Goal: Task Accomplishment & Management: Complete application form

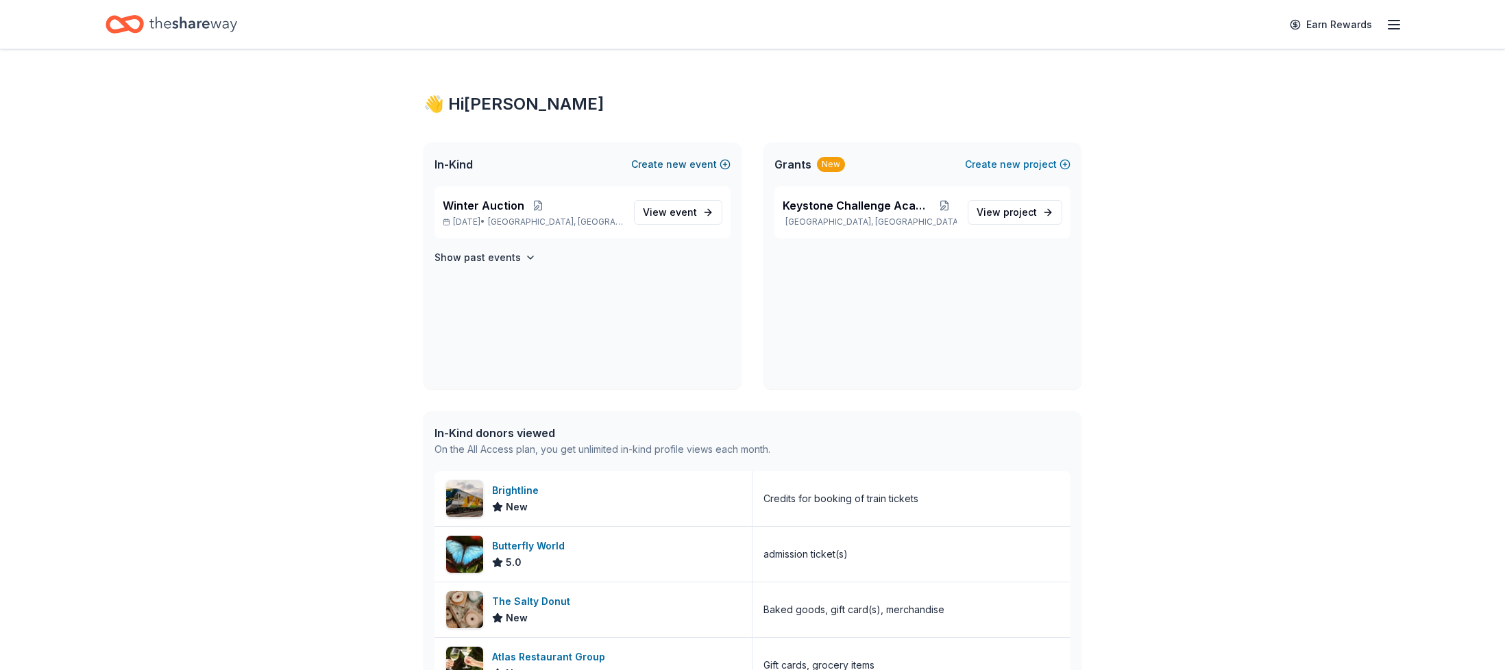
click at [681, 162] on span "new" at bounding box center [676, 164] width 21 height 16
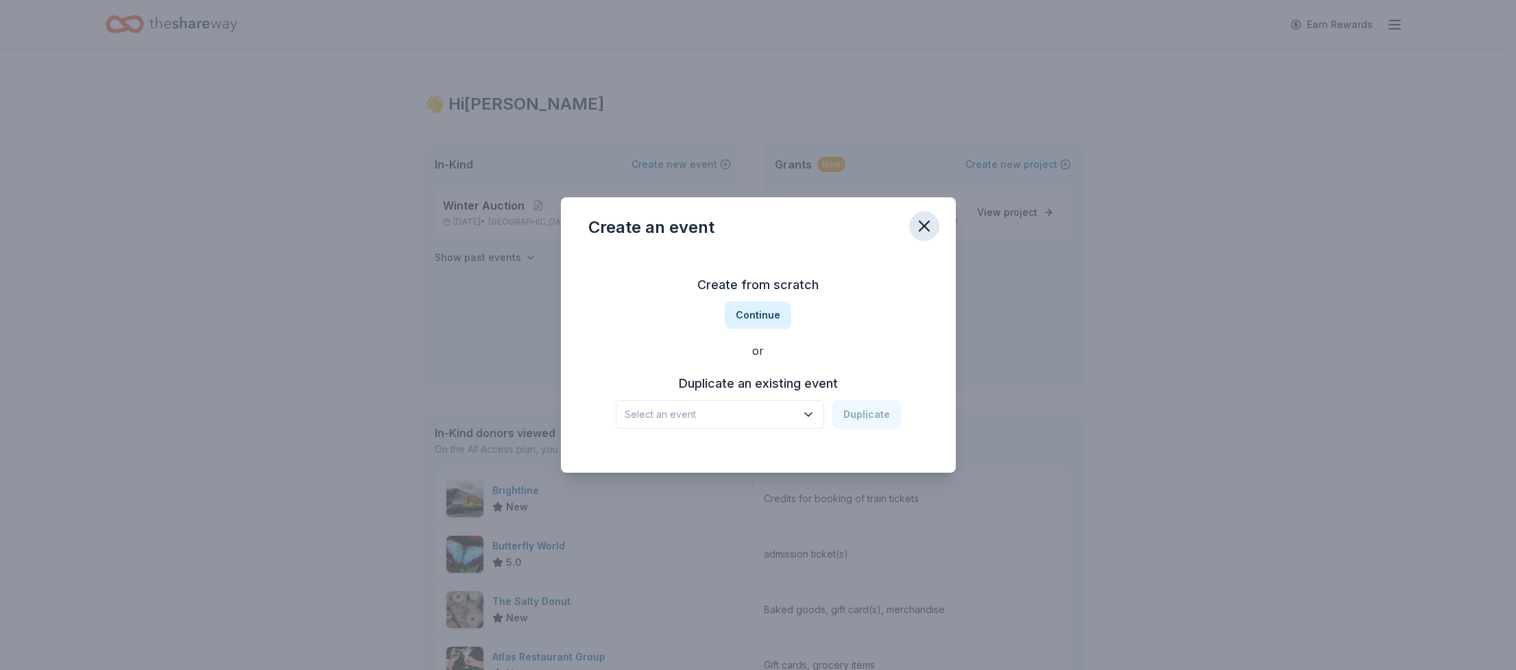
click at [917, 224] on icon "button" at bounding box center [923, 226] width 19 height 19
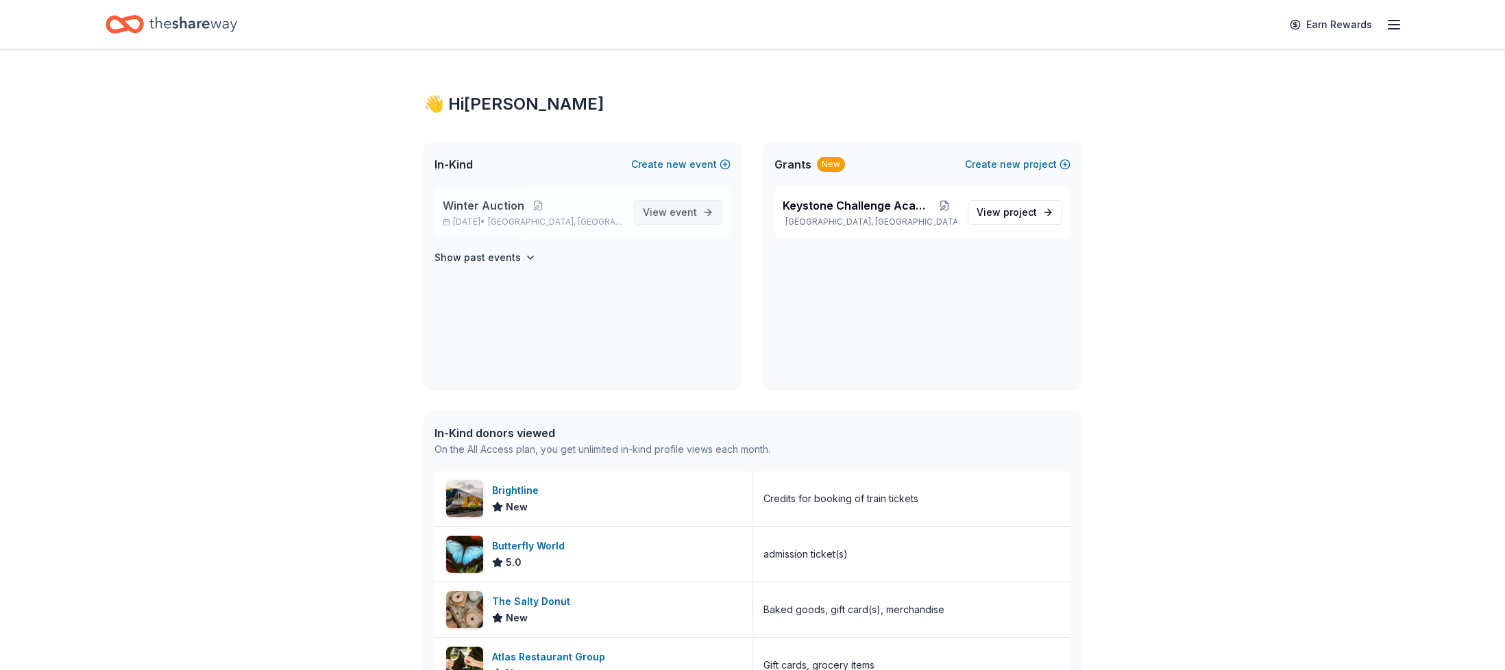
click at [688, 205] on span "View event" at bounding box center [670, 212] width 54 height 16
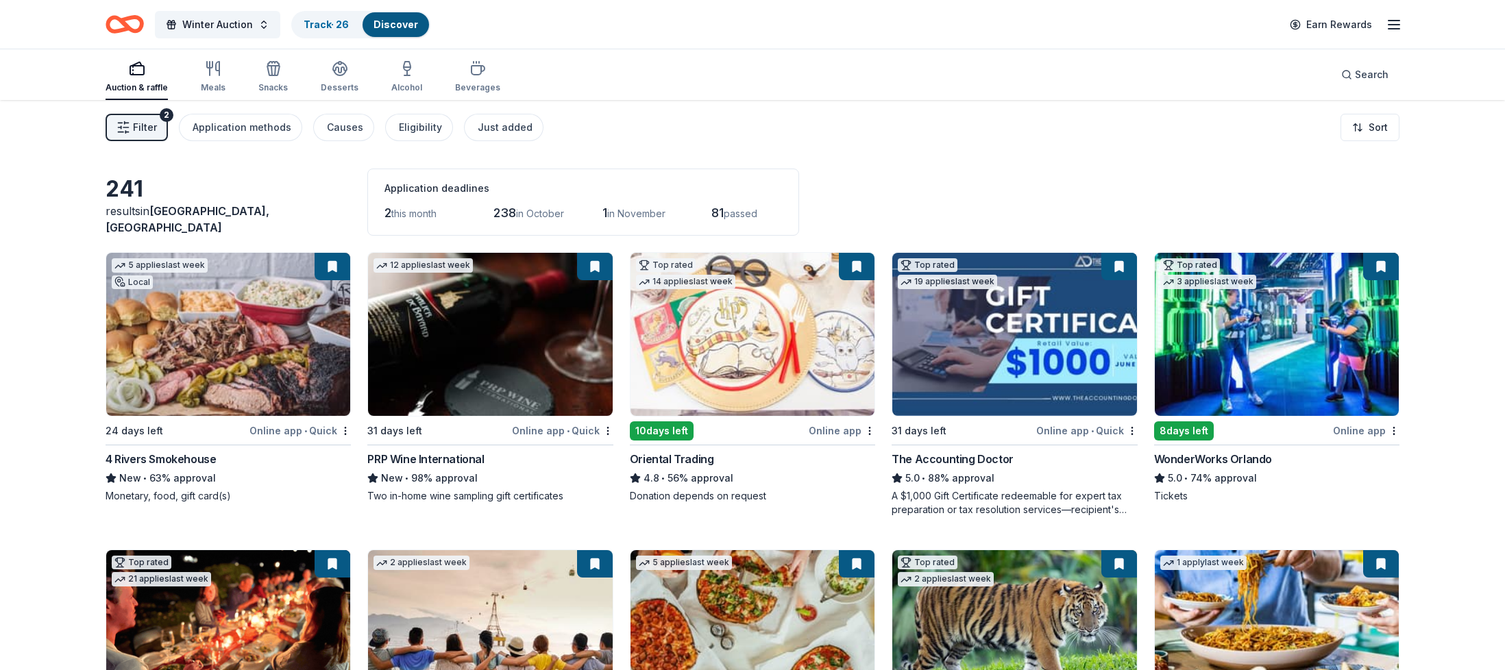
click at [136, 128] on span "Filter" at bounding box center [145, 127] width 24 height 16
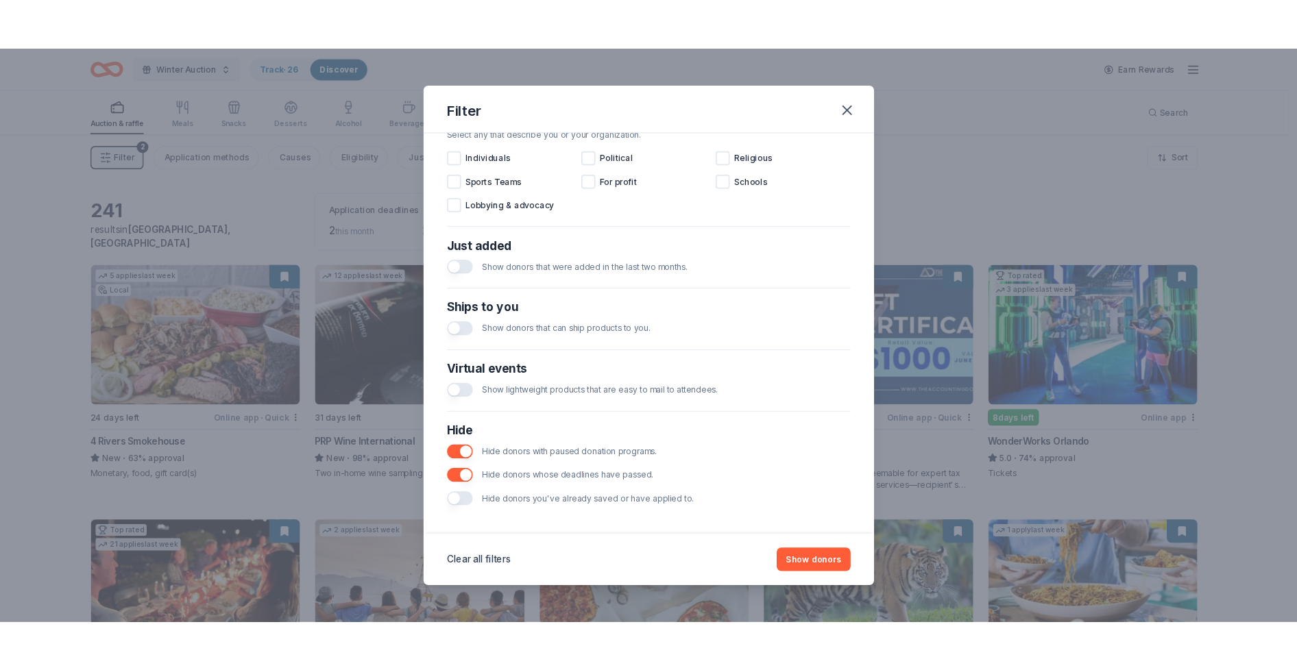
scroll to position [435, 0]
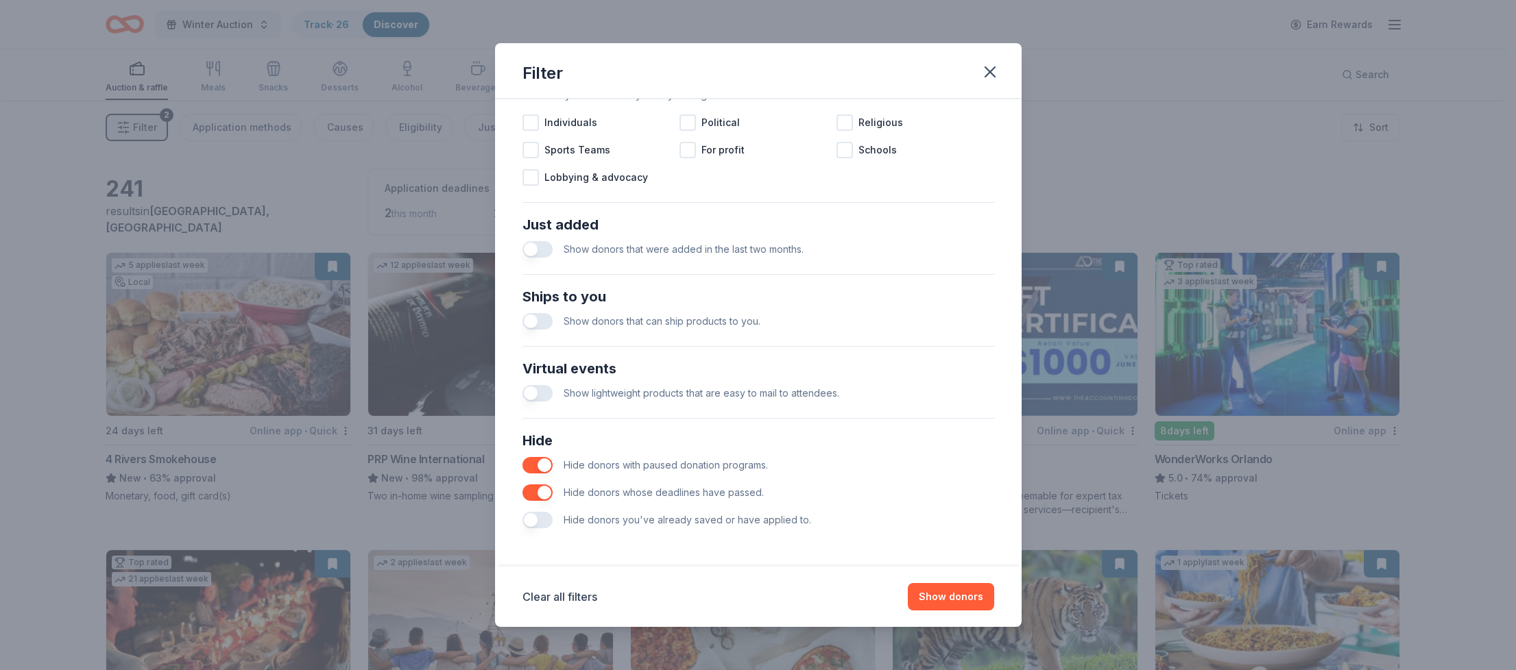
click at [531, 519] on button "button" at bounding box center [537, 520] width 30 height 16
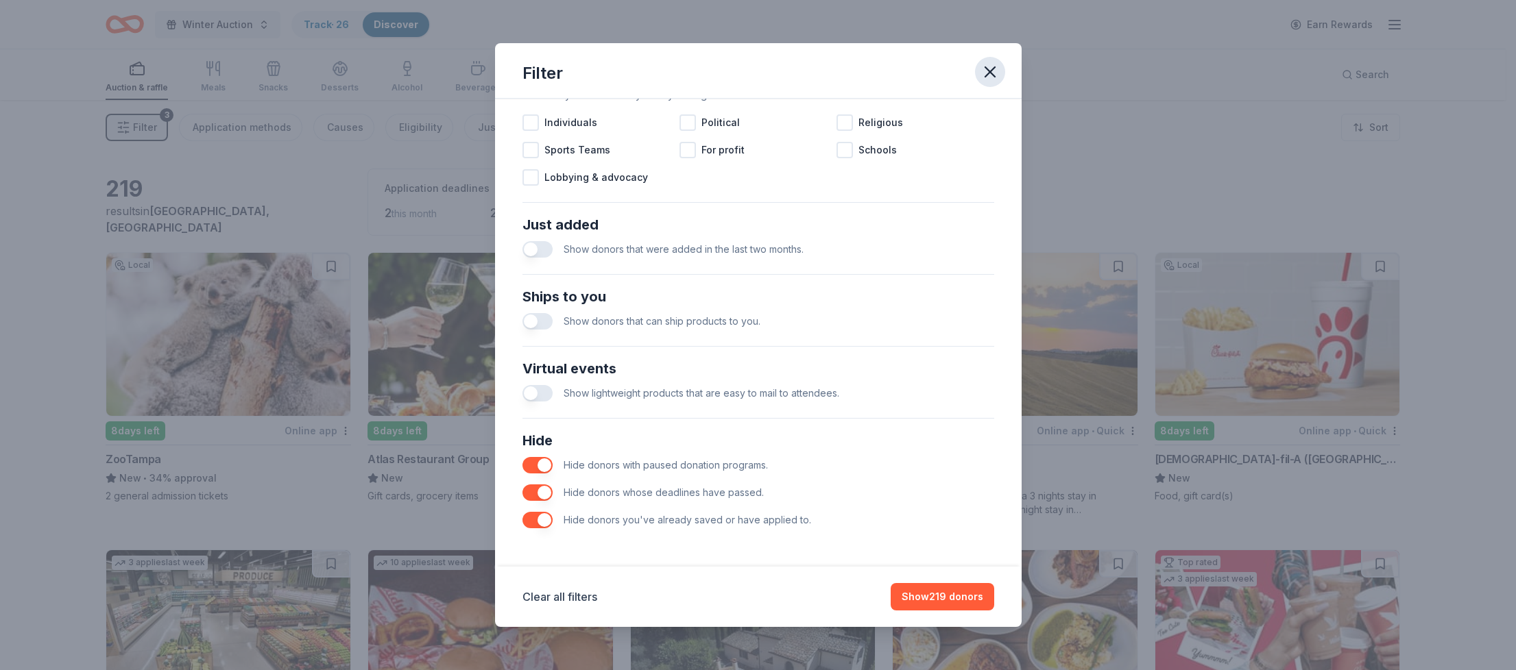
click at [988, 70] on icon "button" at bounding box center [990, 72] width 10 height 10
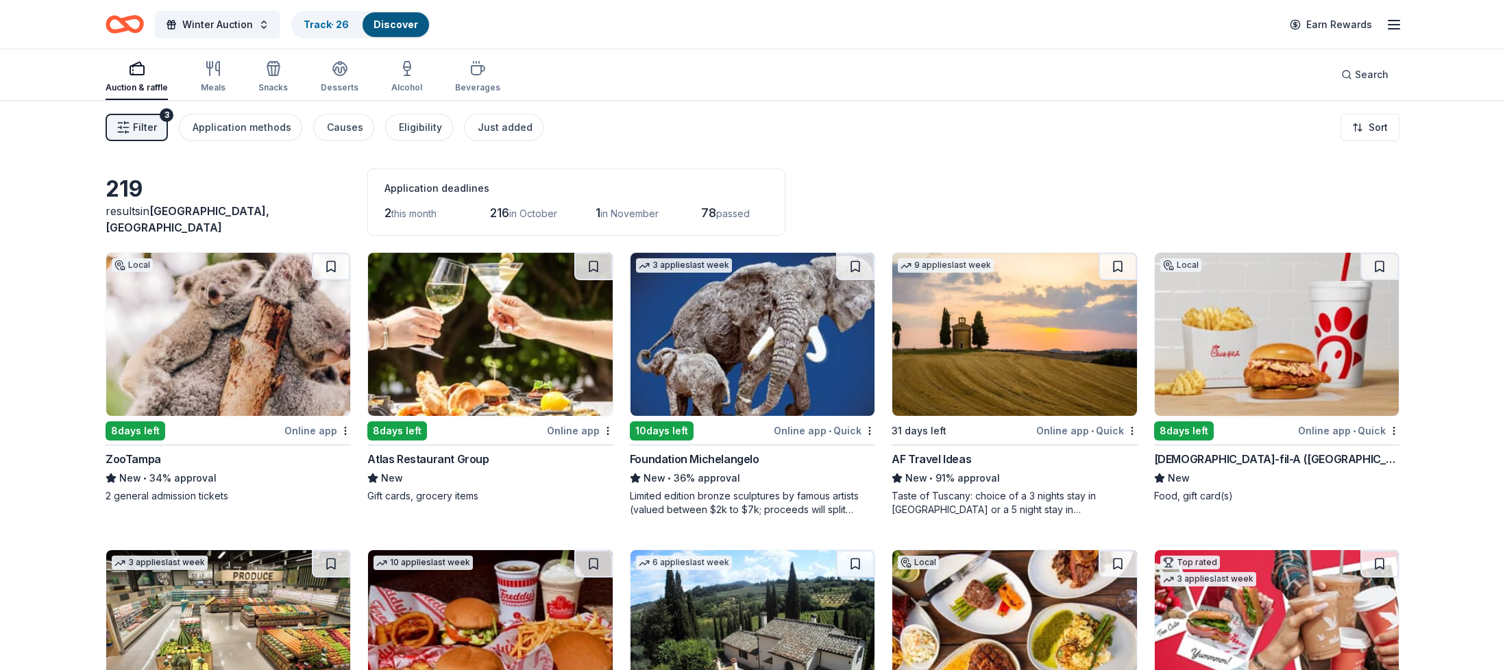
click at [496, 350] on img at bounding box center [490, 334] width 244 height 163
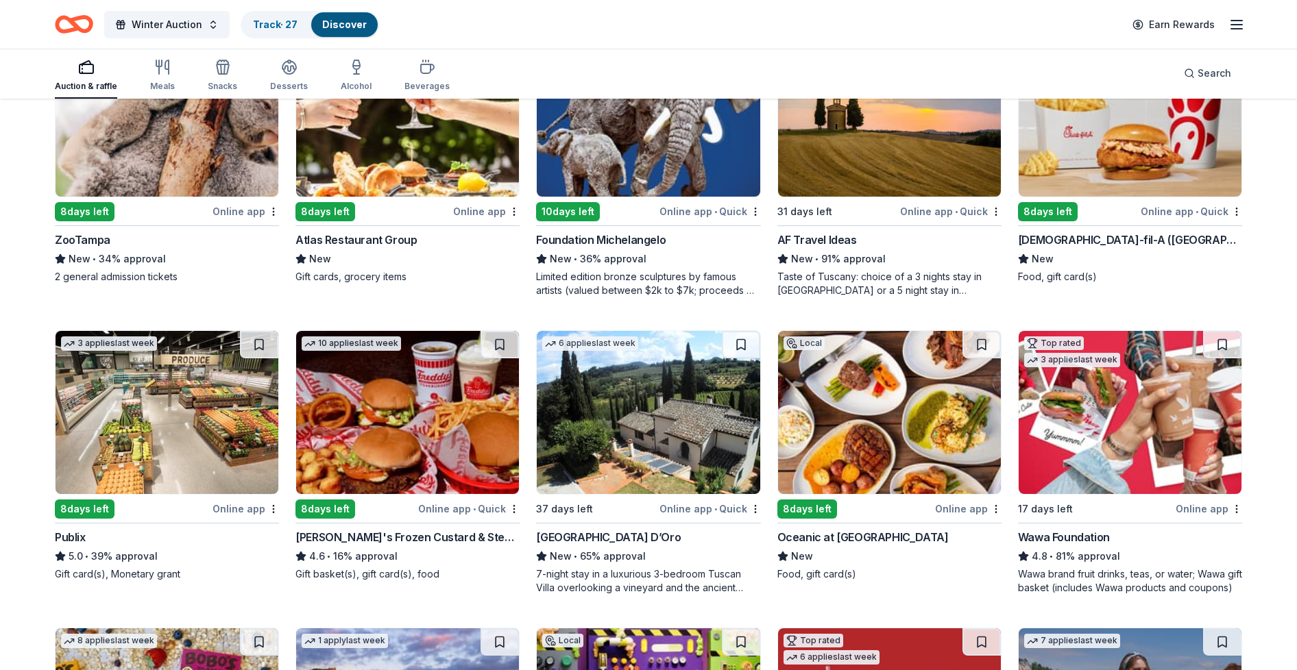
scroll to position [232, 0]
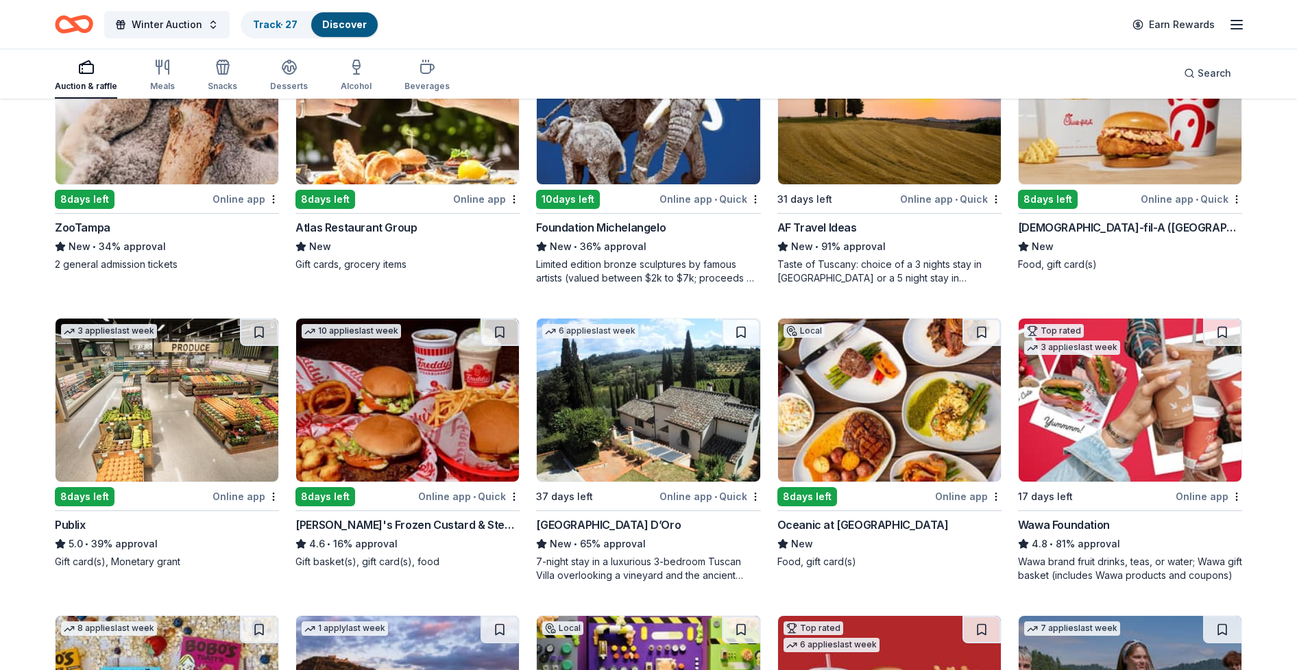
click at [903, 423] on img at bounding box center [889, 400] width 223 height 163
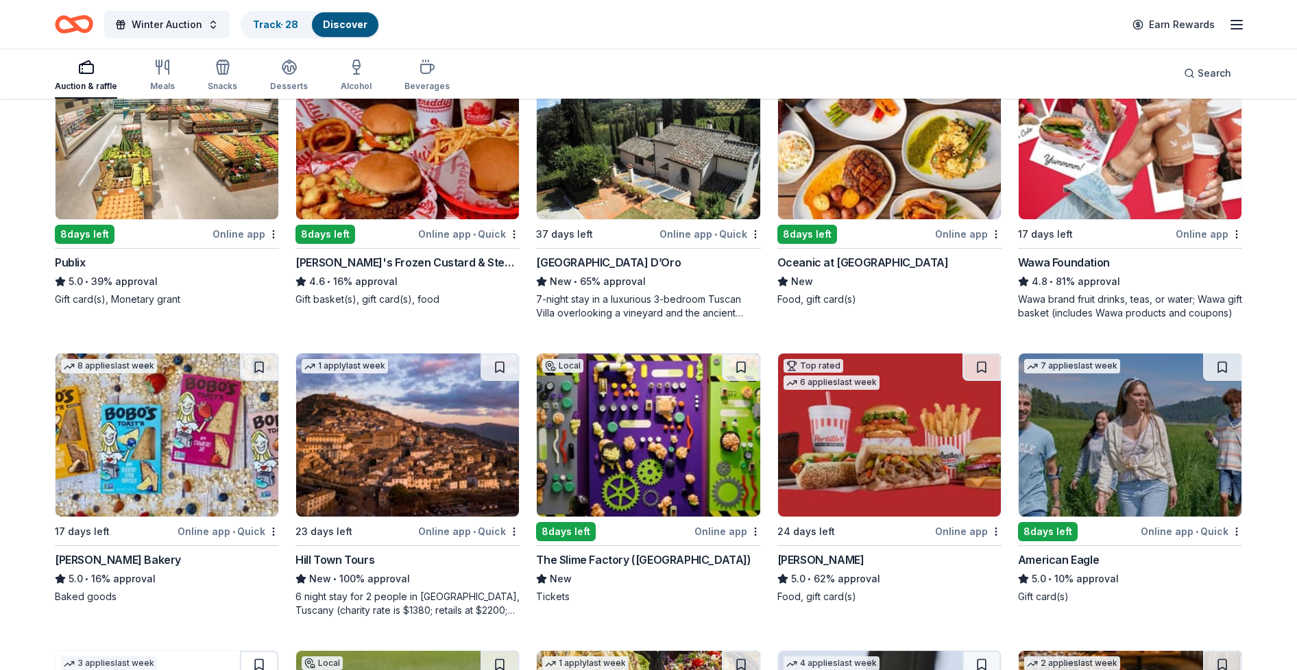
scroll to position [523, 0]
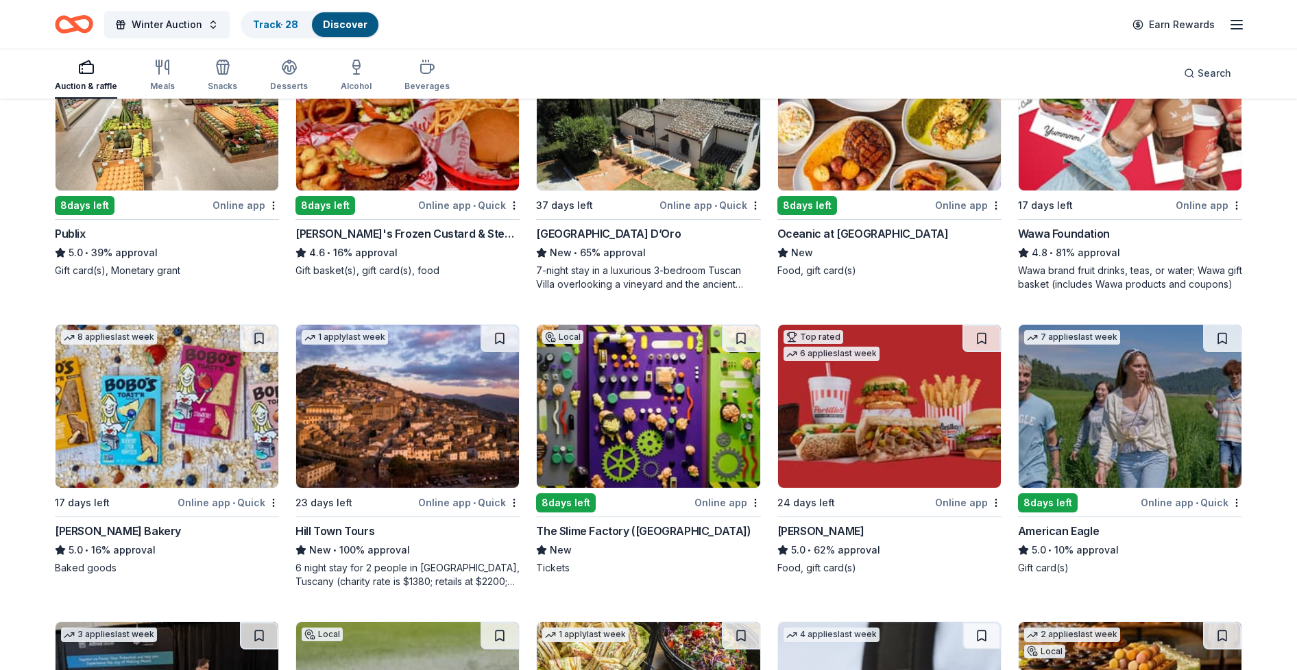
click at [173, 377] on img at bounding box center [167, 406] width 223 height 163
click at [654, 356] on img at bounding box center [648, 406] width 223 height 163
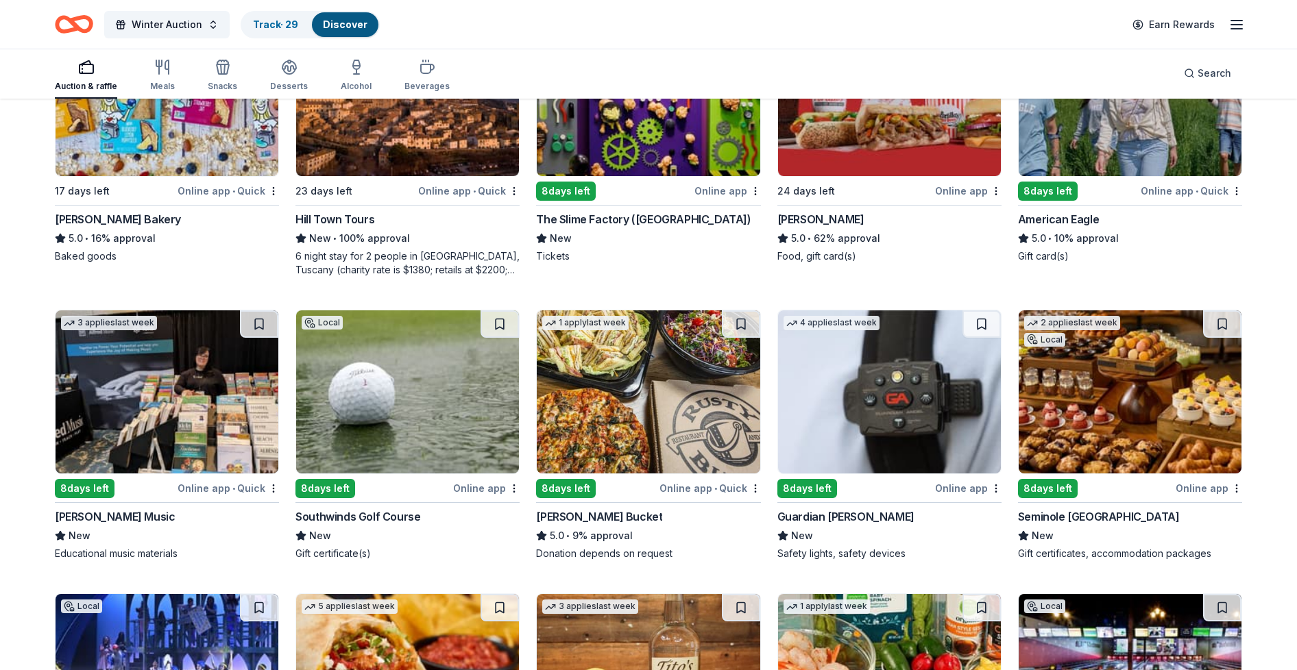
scroll to position [836, 0]
click at [169, 391] on img at bounding box center [167, 391] width 223 height 163
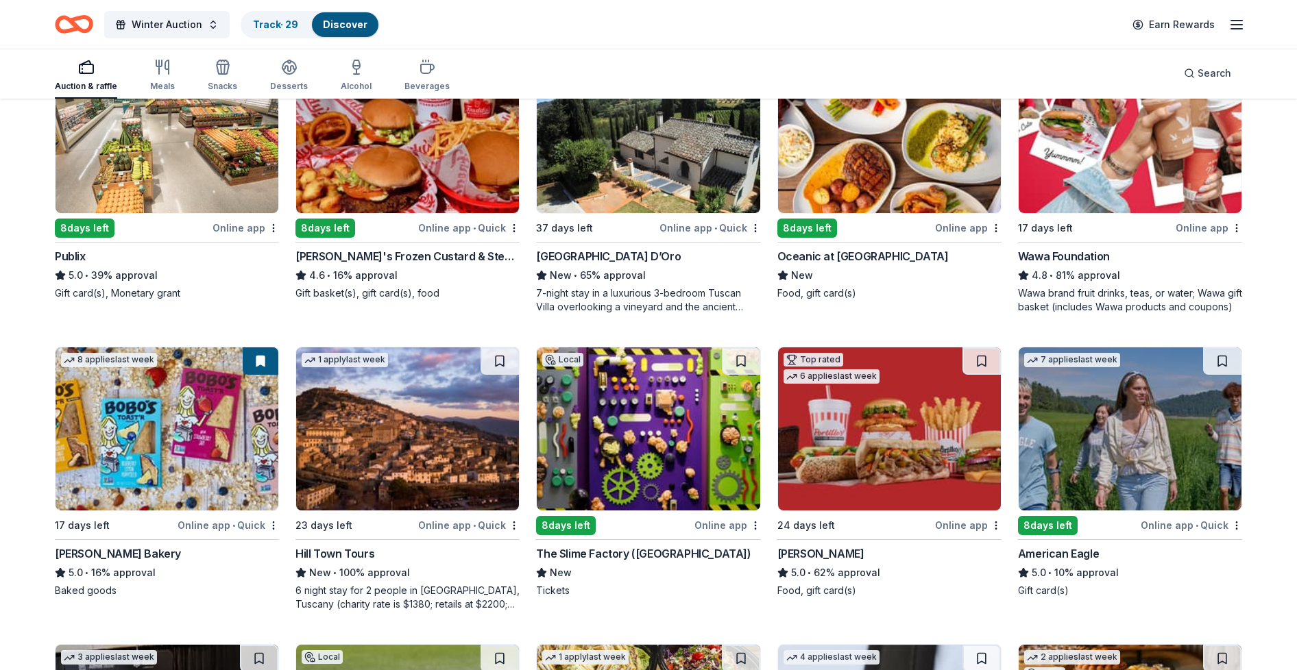
scroll to position [0, 0]
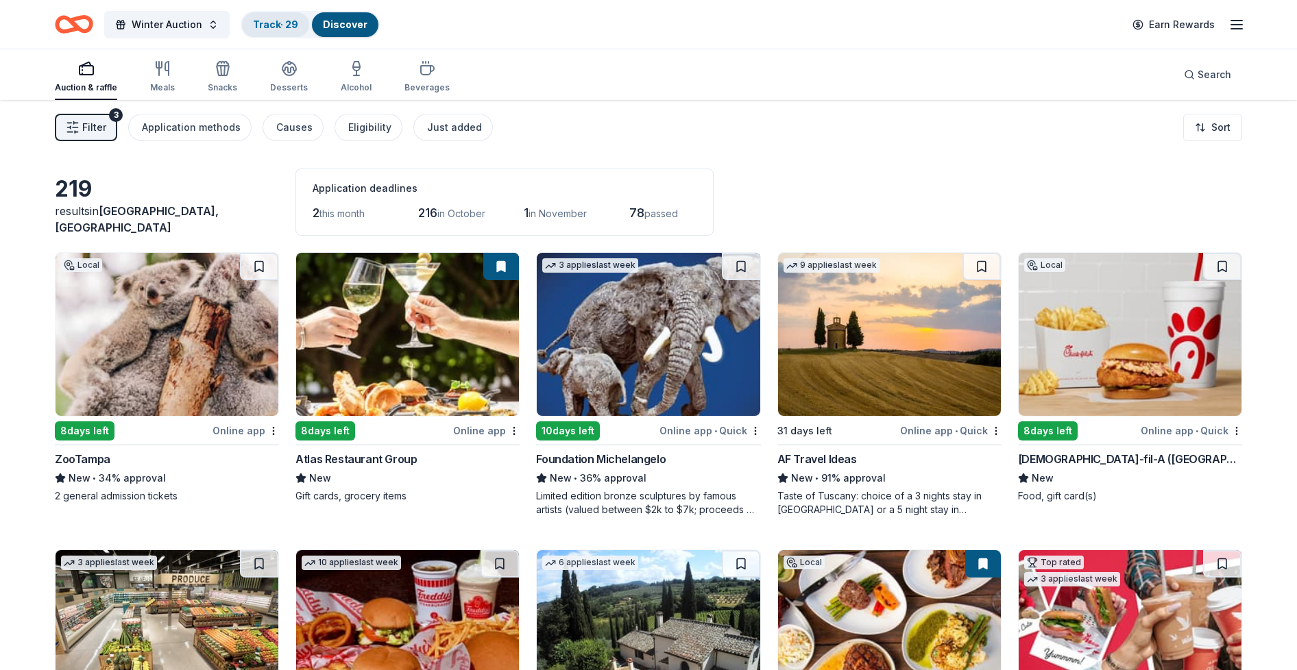
click at [258, 26] on link "Track · 29" at bounding box center [275, 25] width 45 height 12
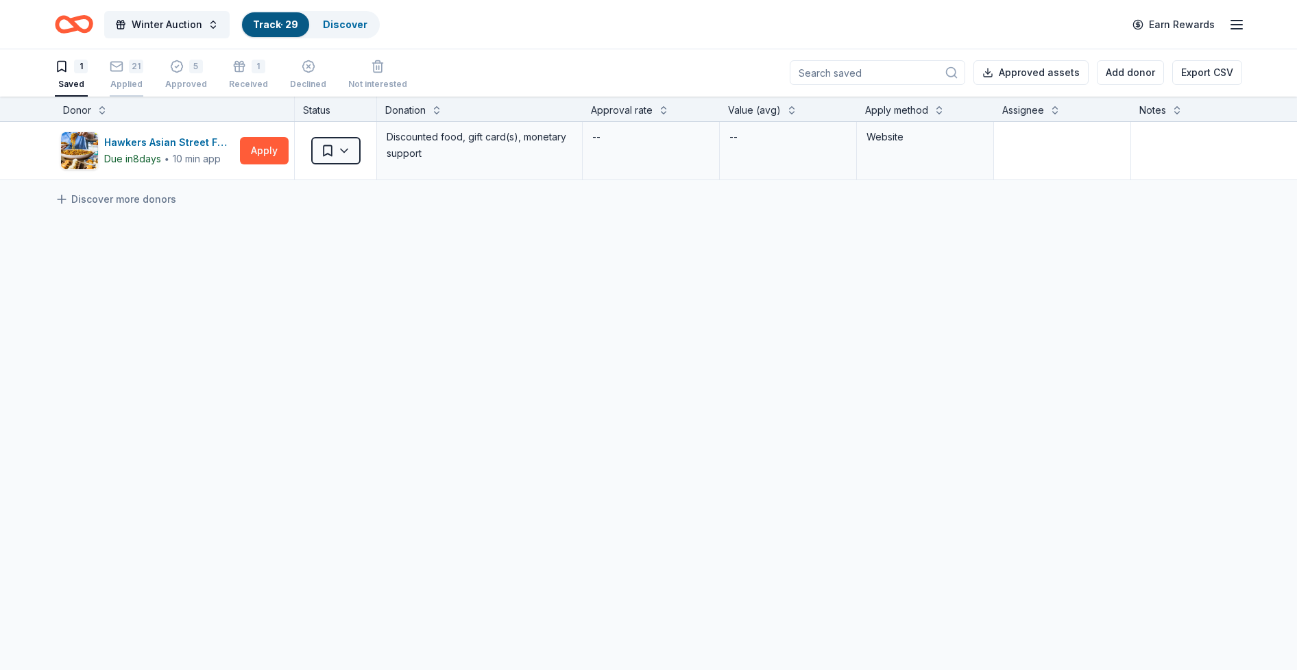
click at [135, 78] on div "21 Applied" at bounding box center [127, 75] width 34 height 30
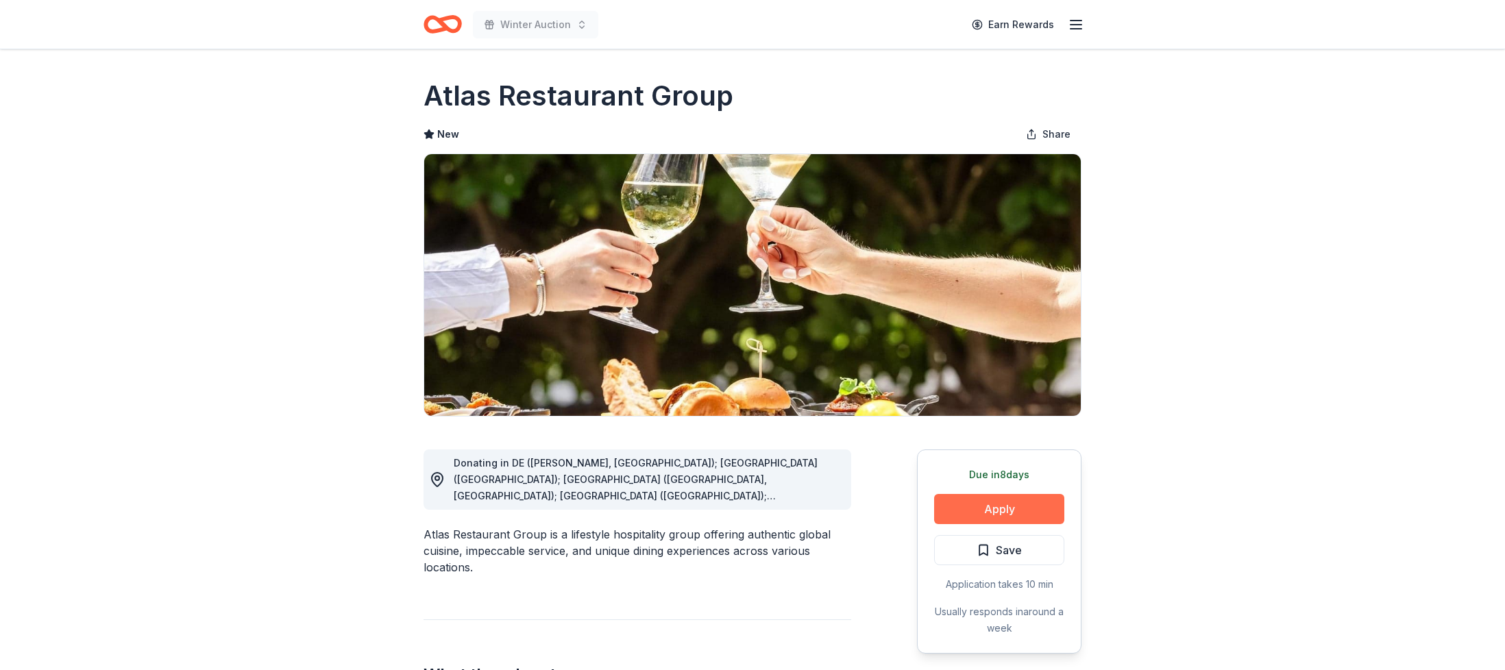
click at [954, 503] on button "Apply" at bounding box center [999, 509] width 130 height 30
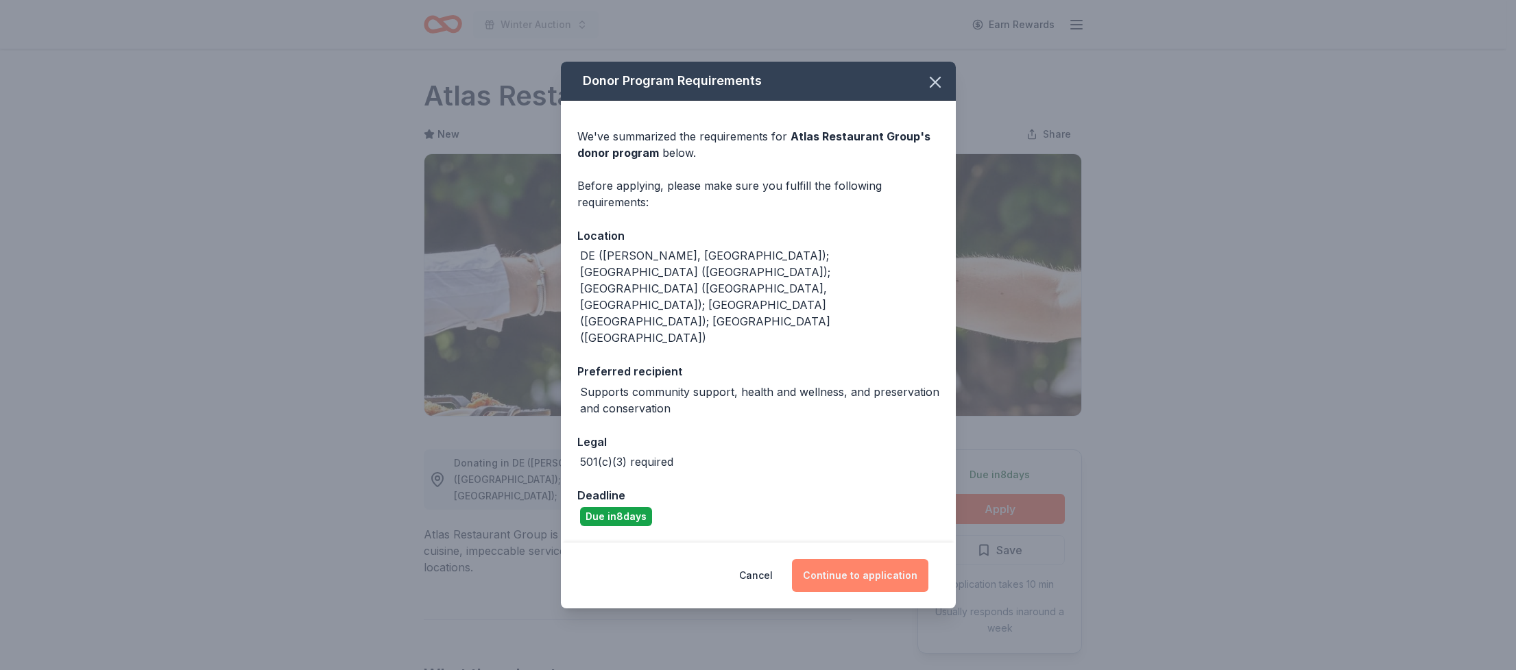
click at [868, 559] on button "Continue to application" at bounding box center [860, 575] width 136 height 33
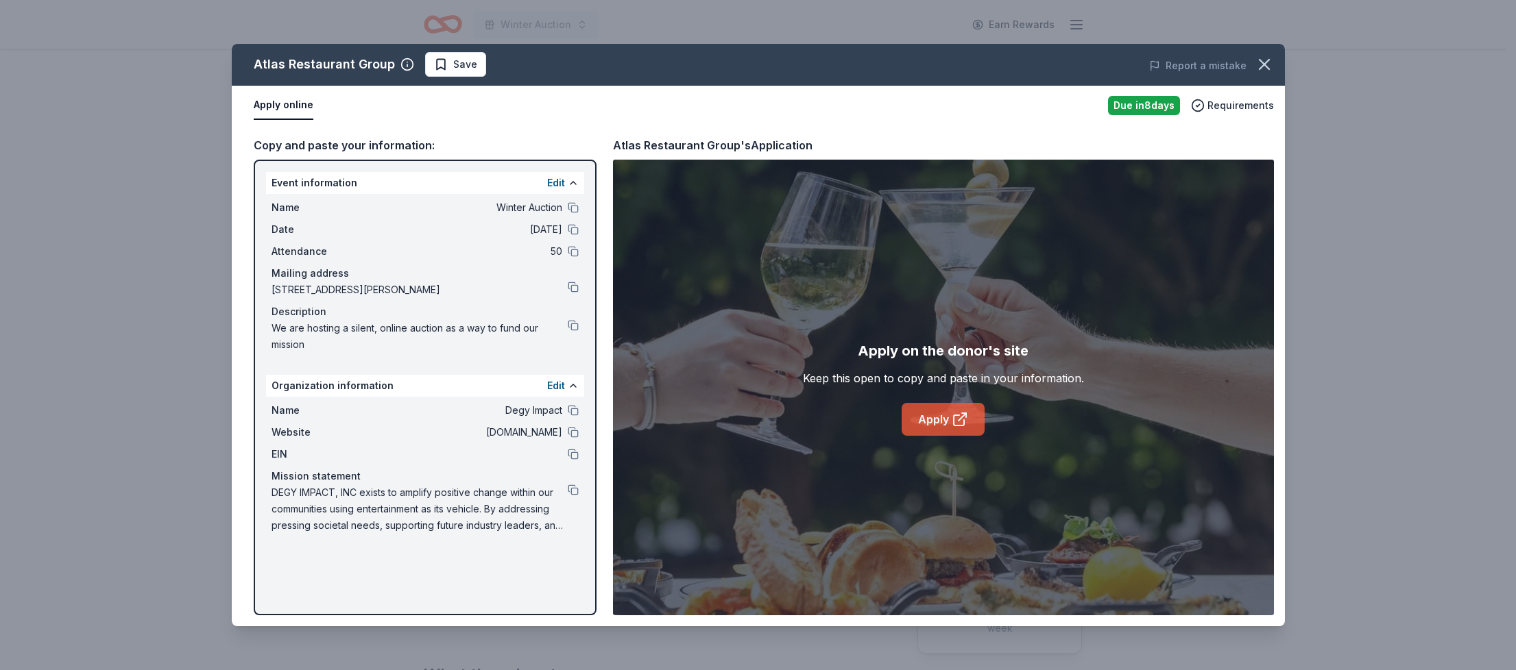
click at [924, 416] on link "Apply" at bounding box center [942, 419] width 83 height 33
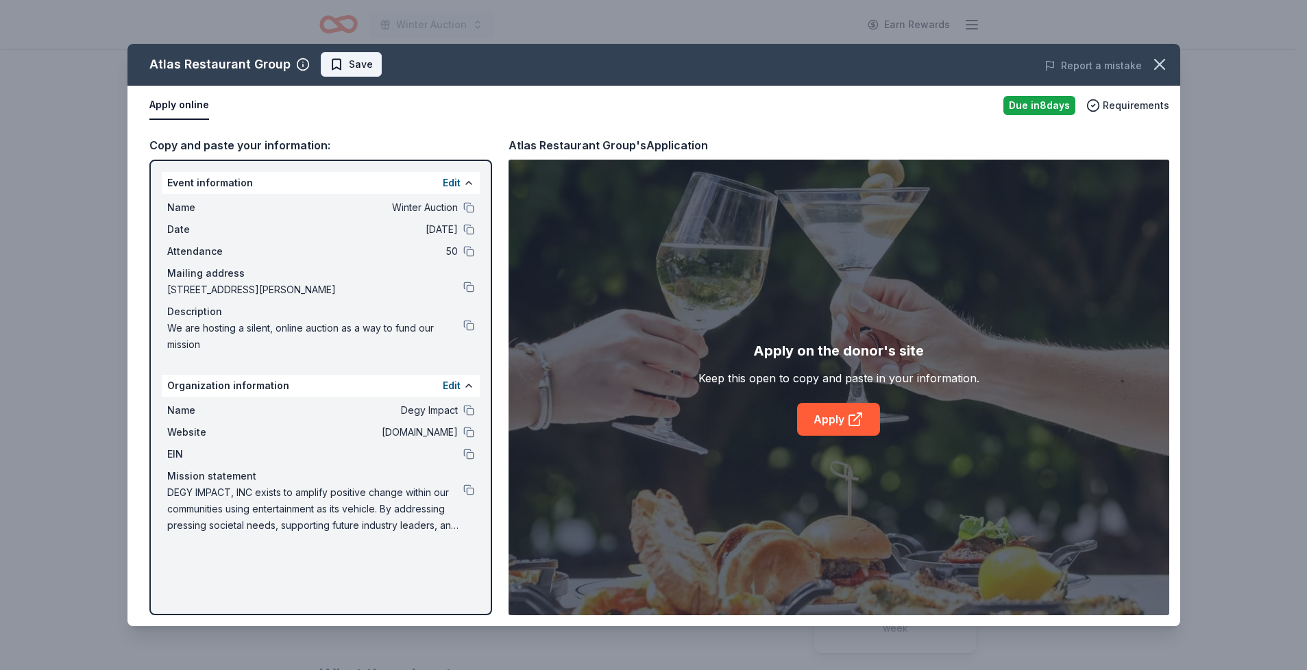
click at [344, 63] on span "Save" at bounding box center [351, 64] width 43 height 16
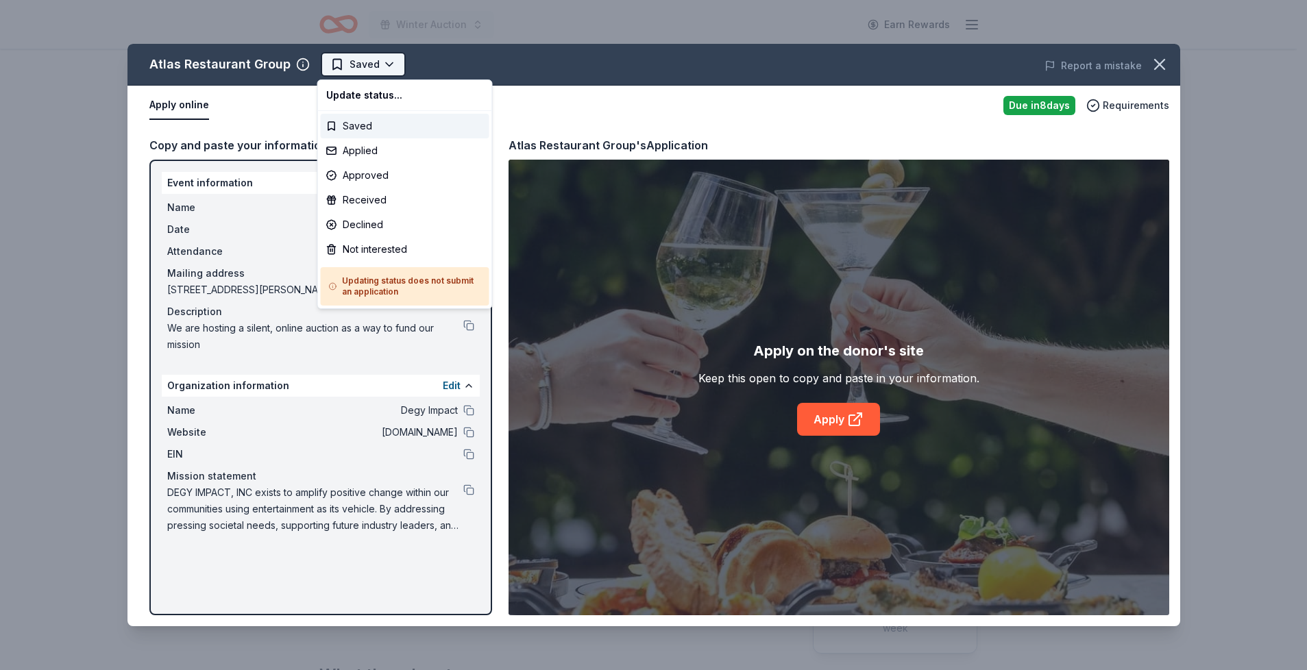
click at [391, 60] on html "Winter Auction Earn Rewards Due in 8 days Share Atlas Restaurant Group New Shar…" at bounding box center [653, 335] width 1307 height 670
click at [369, 145] on div "Applied" at bounding box center [405, 150] width 169 height 25
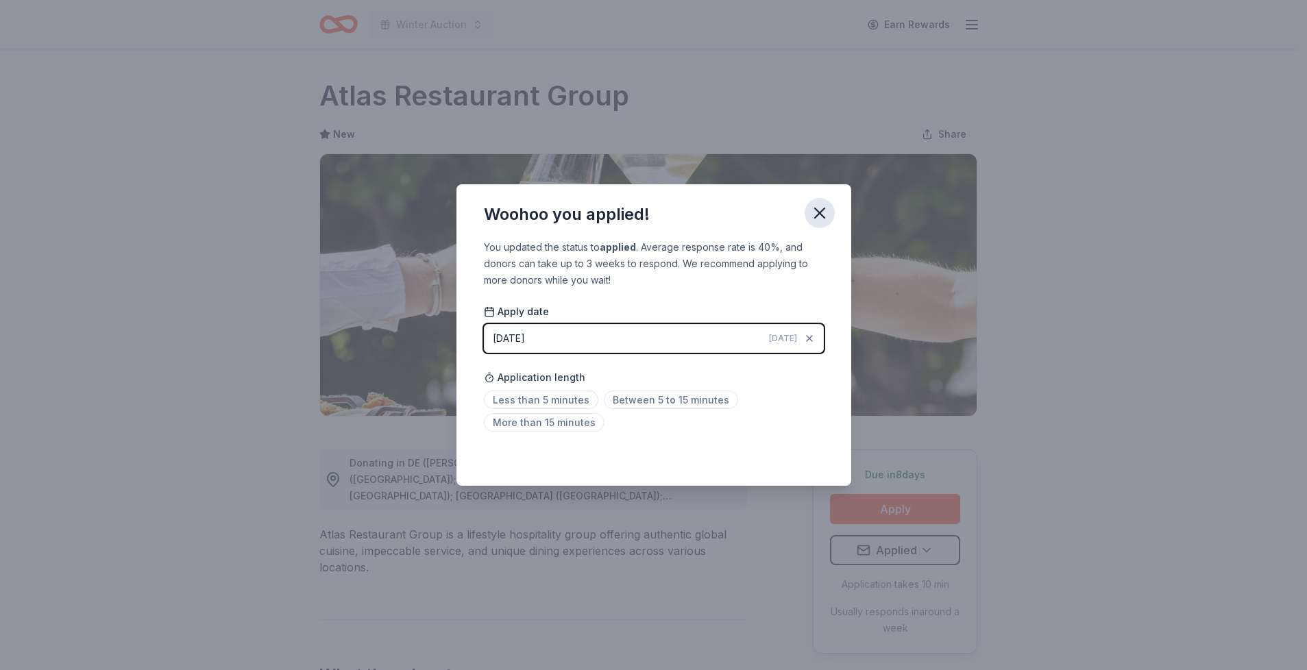
click at [815, 207] on icon "button" at bounding box center [819, 213] width 19 height 19
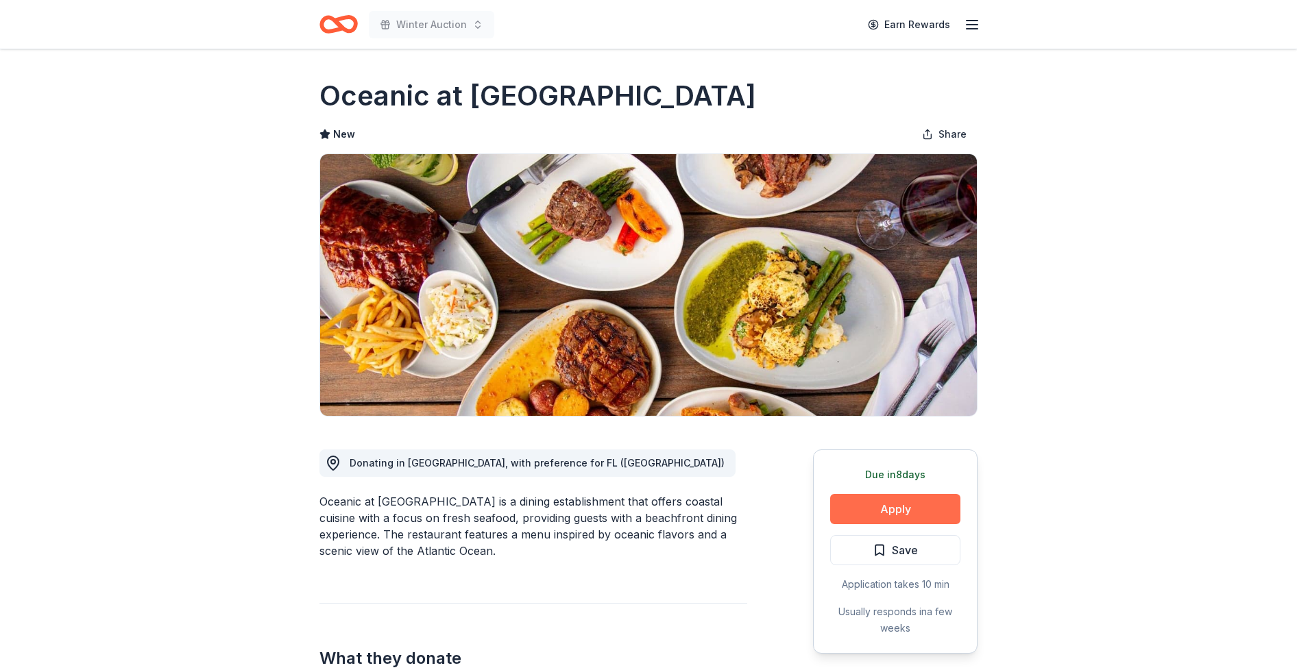
click at [869, 511] on button "Apply" at bounding box center [895, 509] width 130 height 30
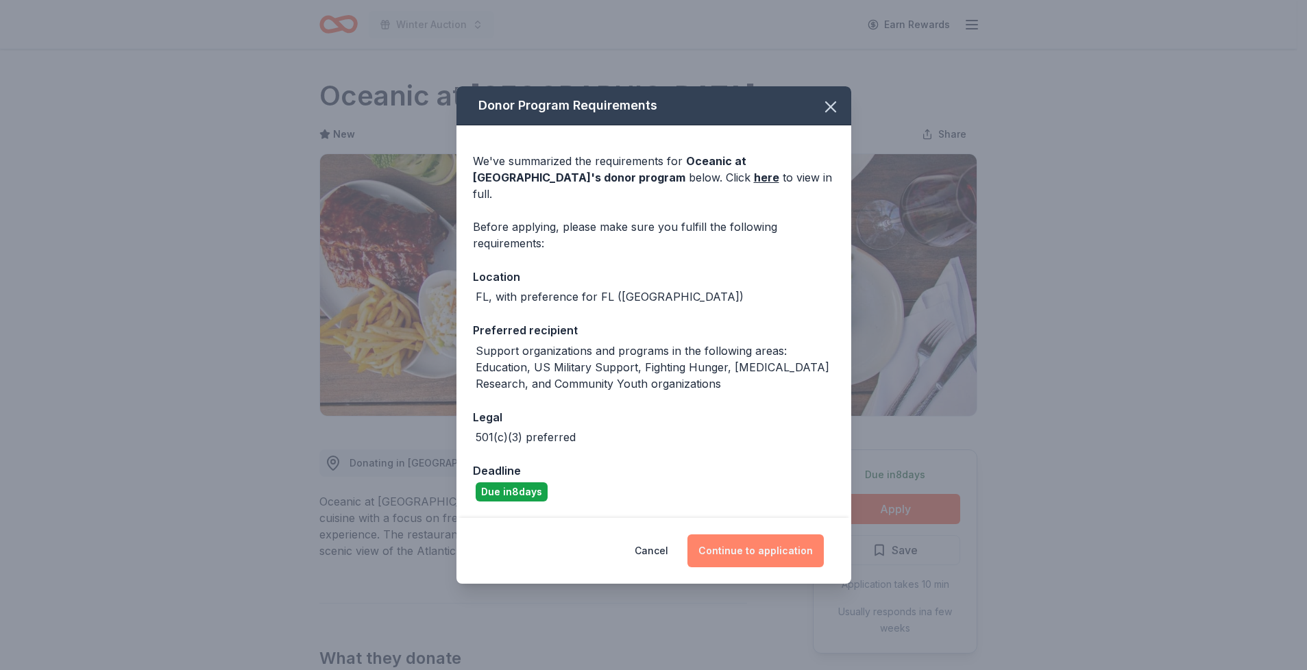
click at [789, 540] on button "Continue to application" at bounding box center [756, 551] width 136 height 33
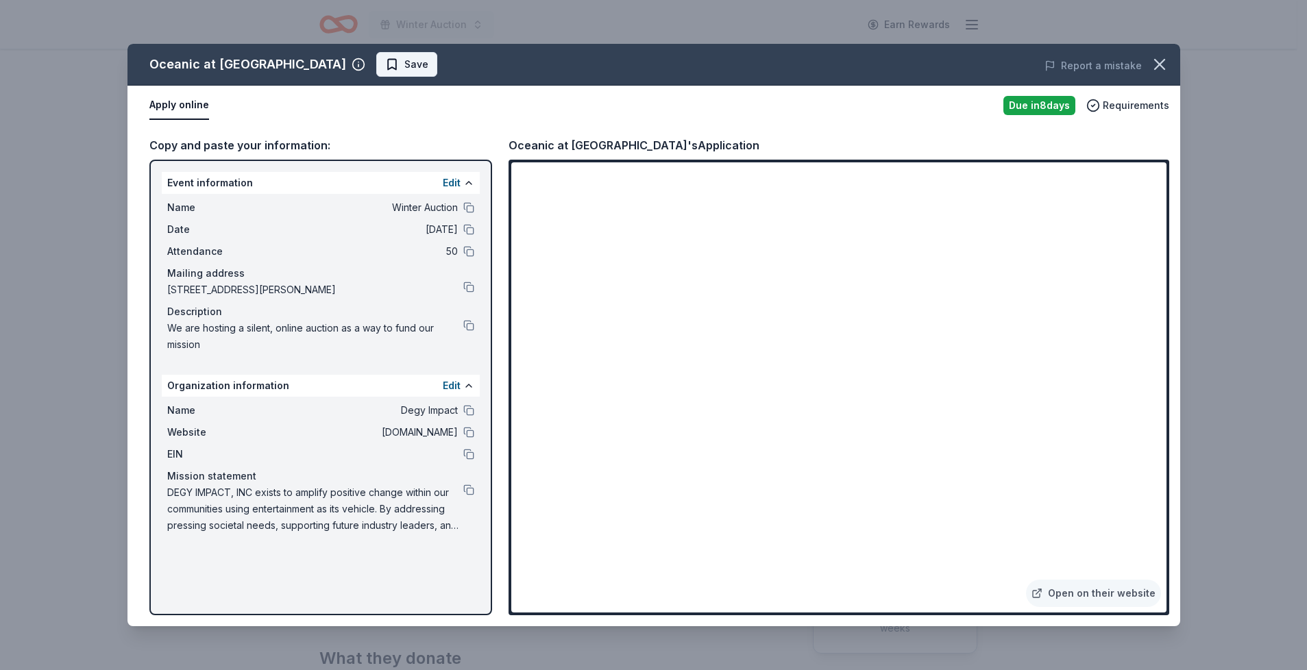
click at [404, 61] on span "Save" at bounding box center [416, 64] width 24 height 16
click at [380, 61] on html "Winter Auction Earn Rewards Due in 8 days Share Oceanic at Pompano Beach New Sh…" at bounding box center [653, 335] width 1307 height 670
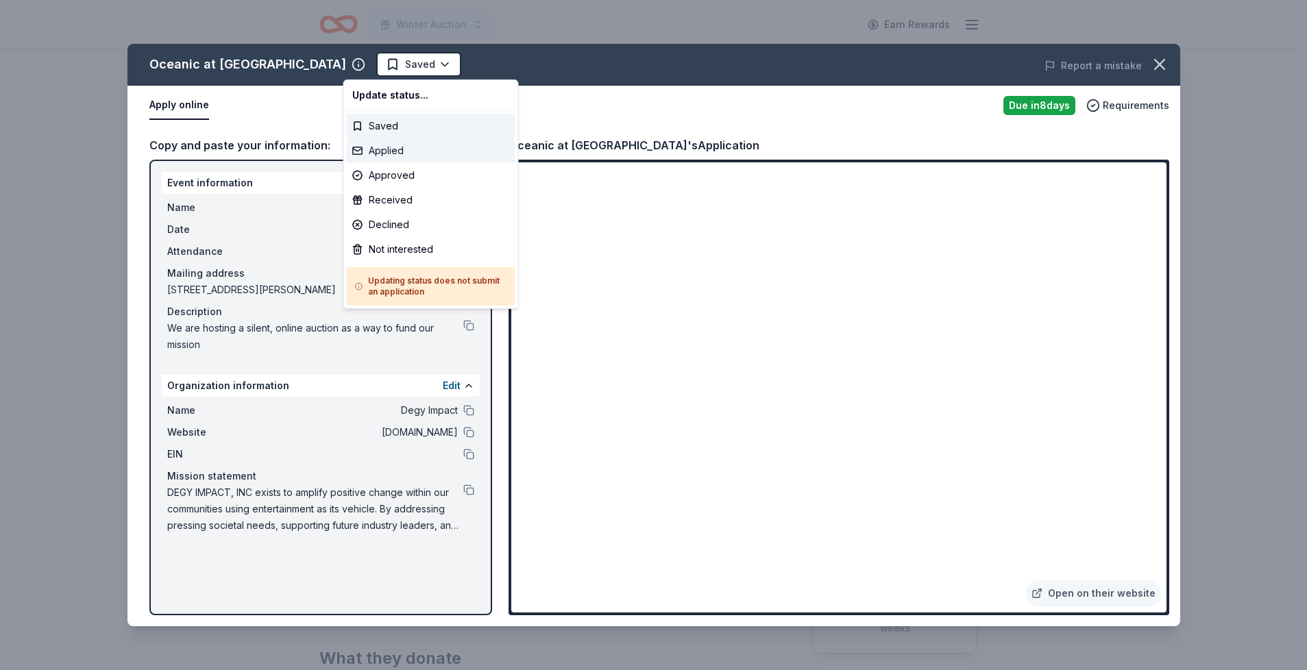
click at [378, 153] on div "Applied" at bounding box center [431, 150] width 169 height 25
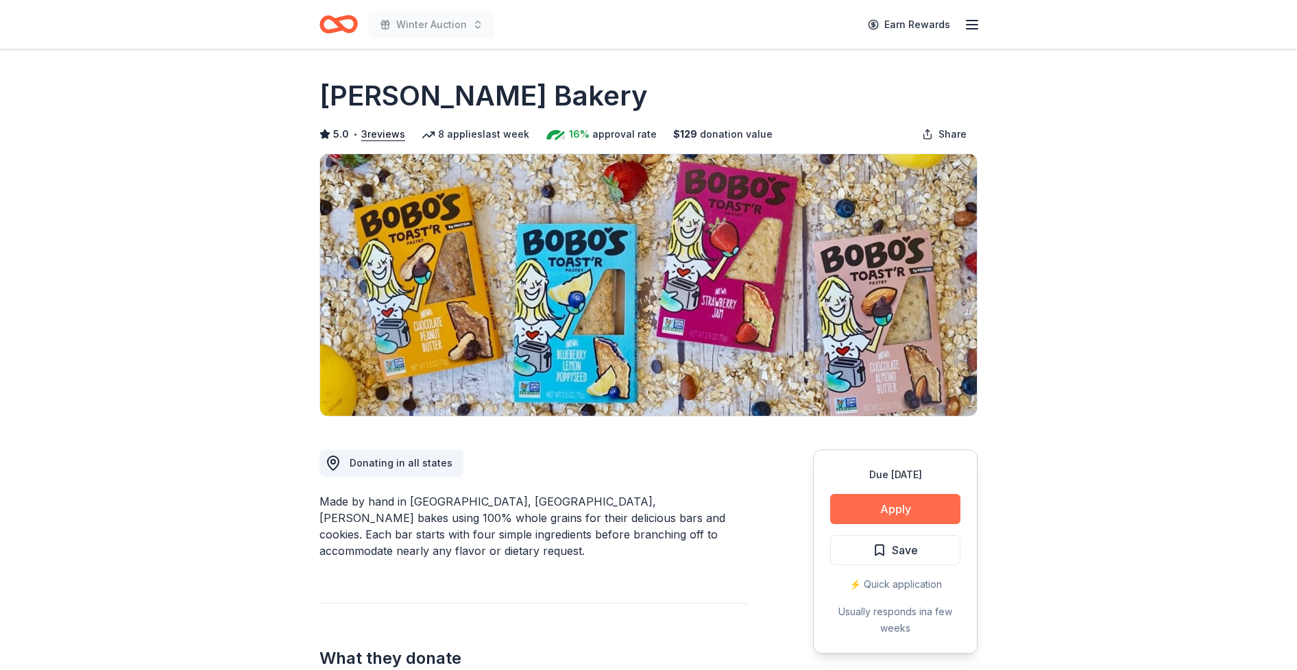
click at [894, 509] on button "Apply" at bounding box center [895, 509] width 130 height 30
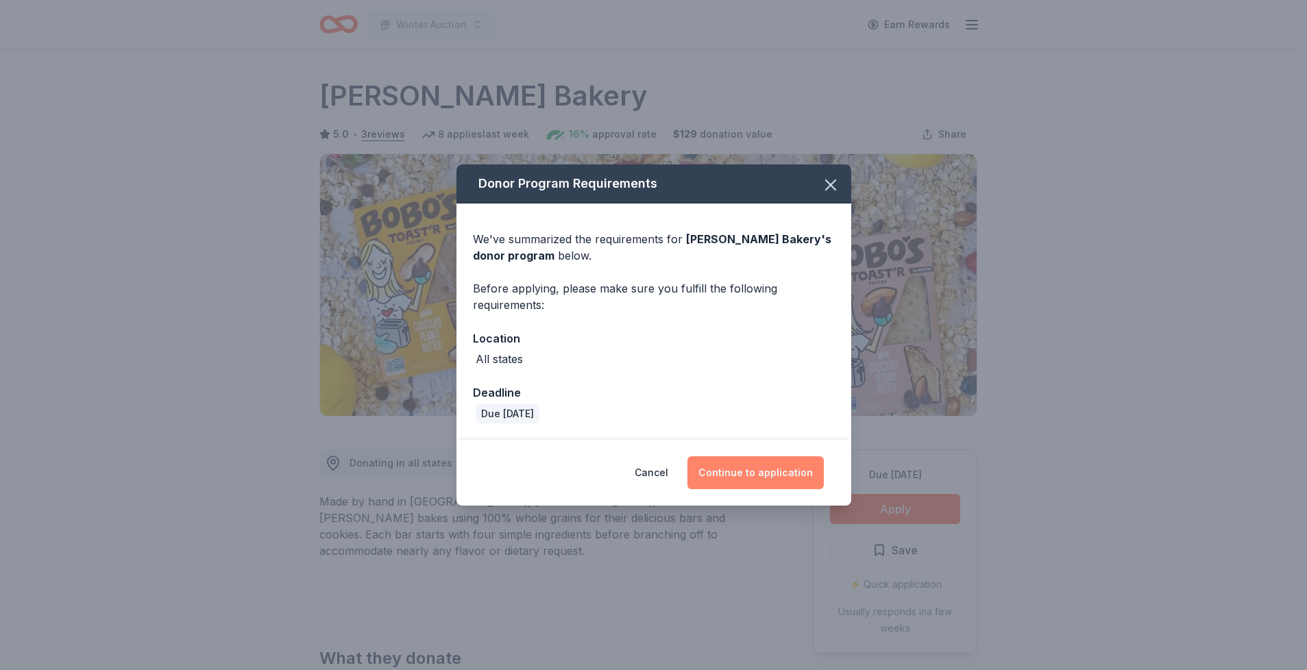
click at [784, 468] on button "Continue to application" at bounding box center [756, 473] width 136 height 33
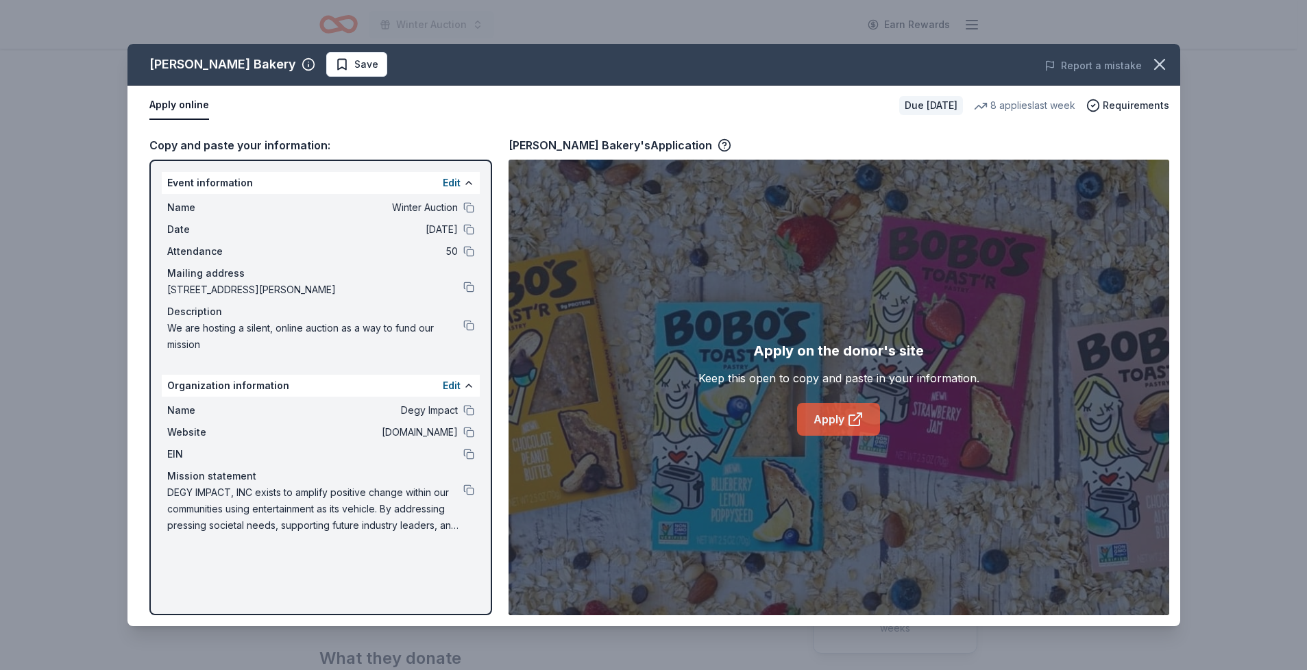
click at [808, 424] on link "Apply" at bounding box center [838, 419] width 83 height 33
click at [335, 65] on span "Save" at bounding box center [356, 64] width 43 height 16
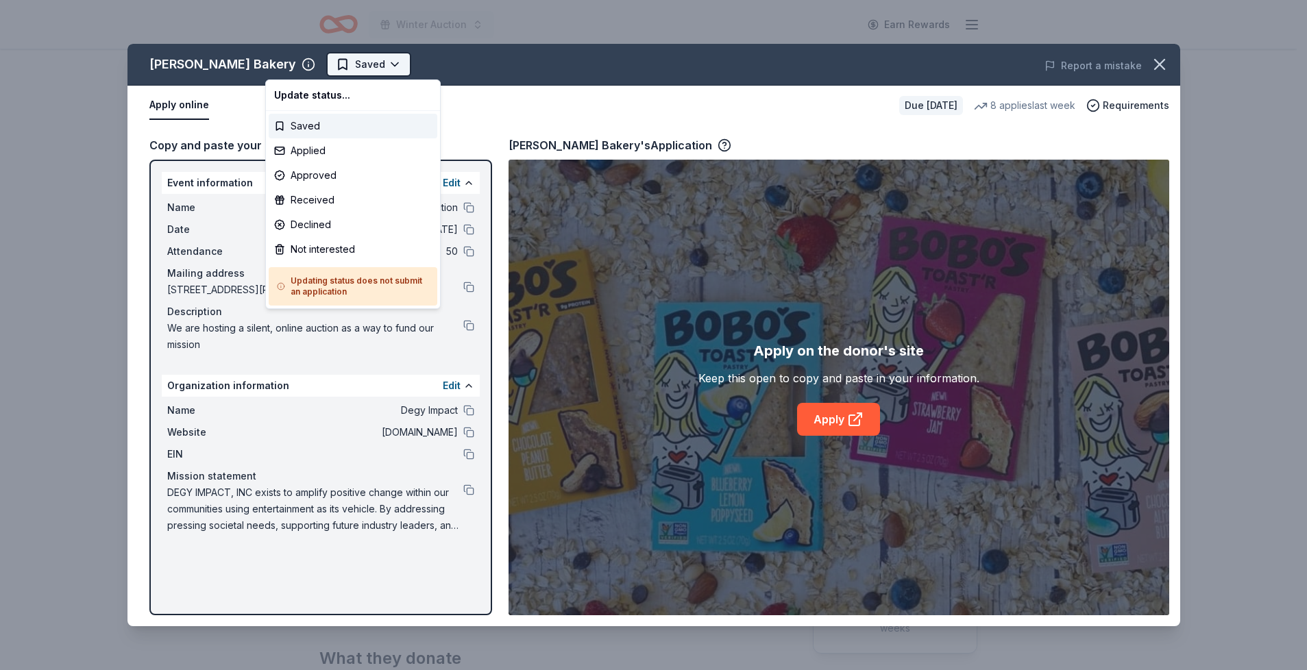
click at [336, 64] on html "Winter Auction Earn Rewards Due in 17 days Share Bobo's Bakery 5.0 • 3 reviews …" at bounding box center [653, 335] width 1307 height 670
click at [320, 151] on div "Applied" at bounding box center [353, 150] width 169 height 25
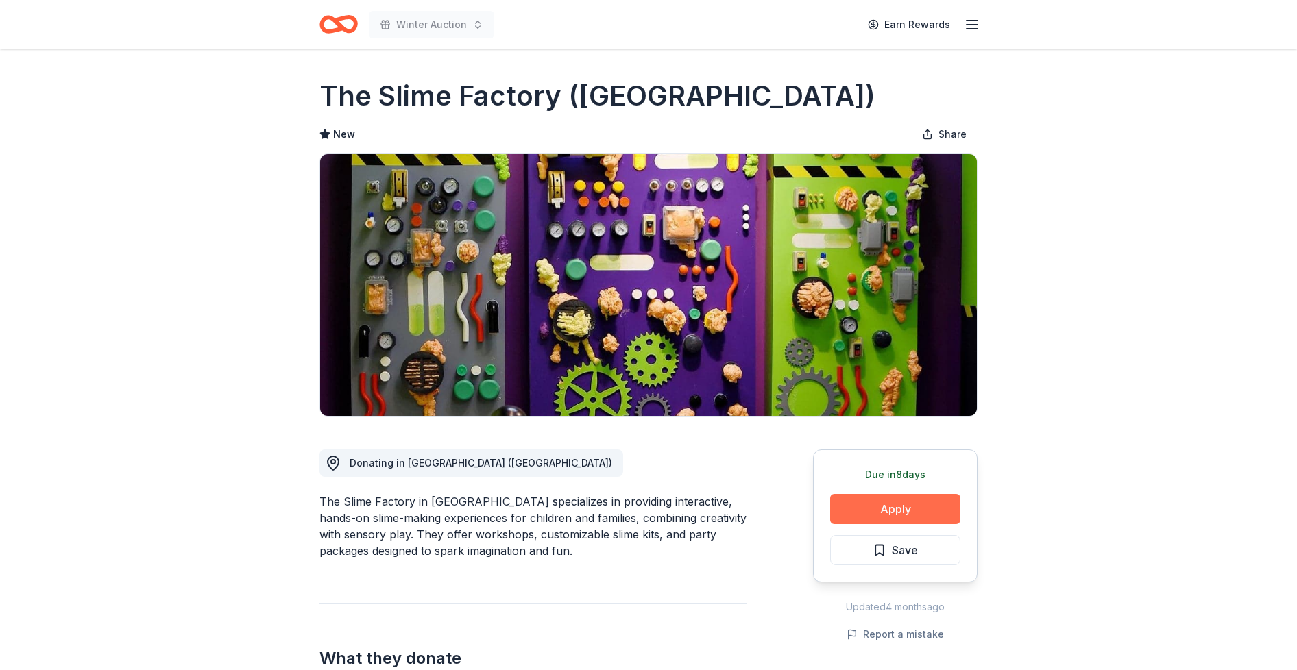
click at [886, 517] on button "Apply" at bounding box center [895, 509] width 130 height 30
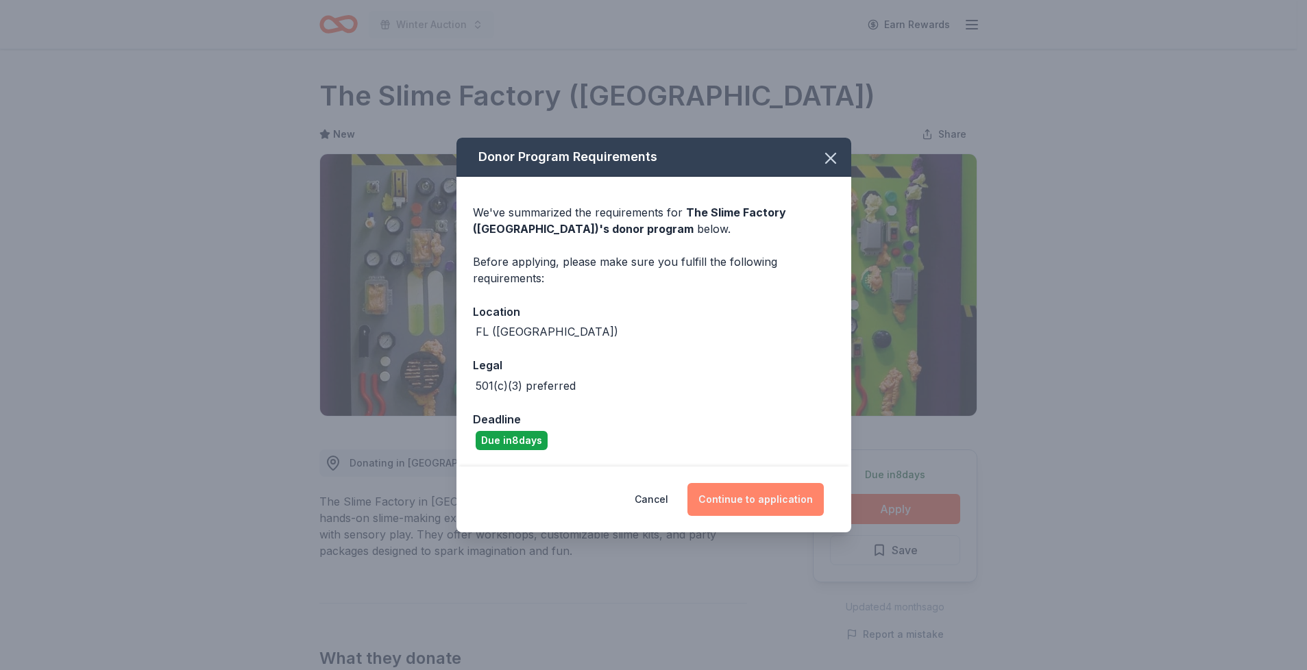
click at [764, 501] on button "Continue to application" at bounding box center [756, 499] width 136 height 33
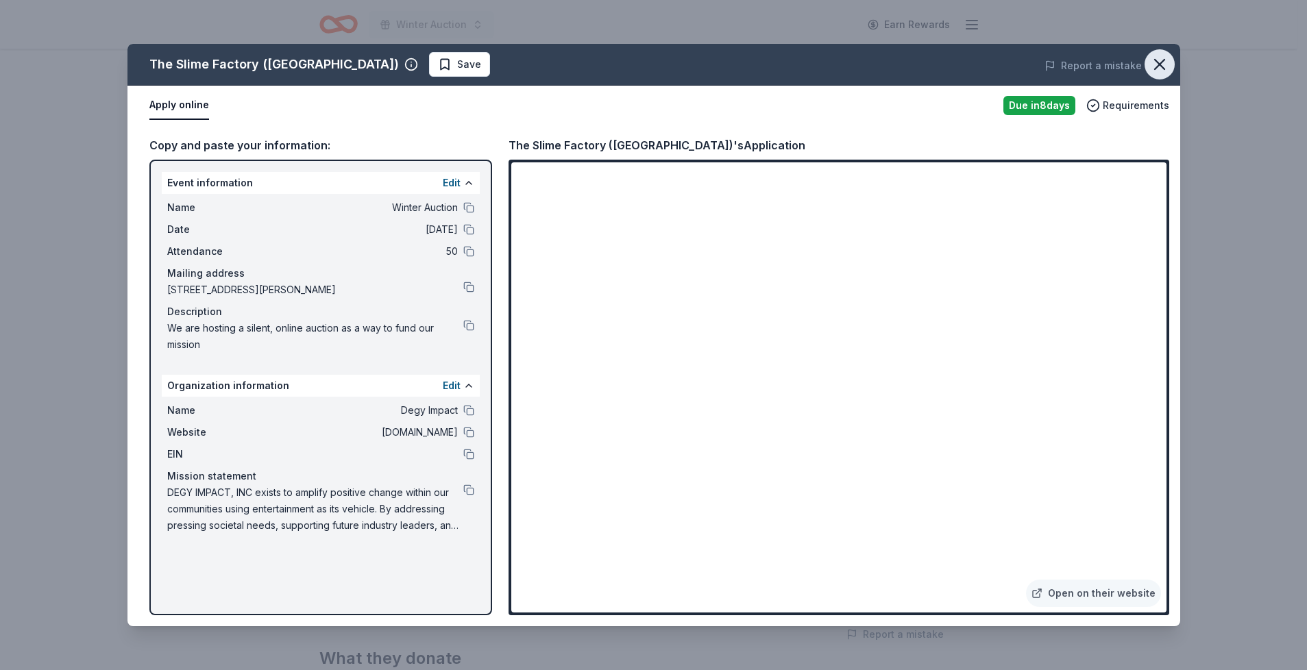
click at [1161, 62] on icon "button" at bounding box center [1160, 65] width 10 height 10
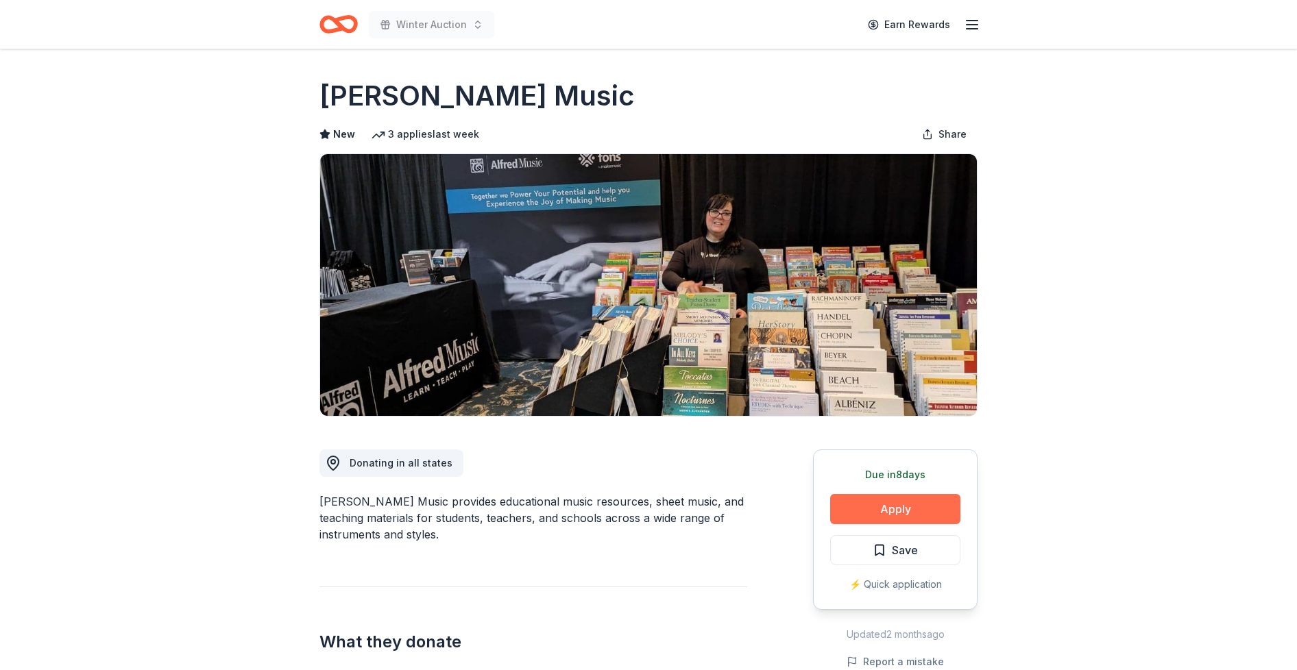
click at [864, 517] on button "Apply" at bounding box center [895, 509] width 130 height 30
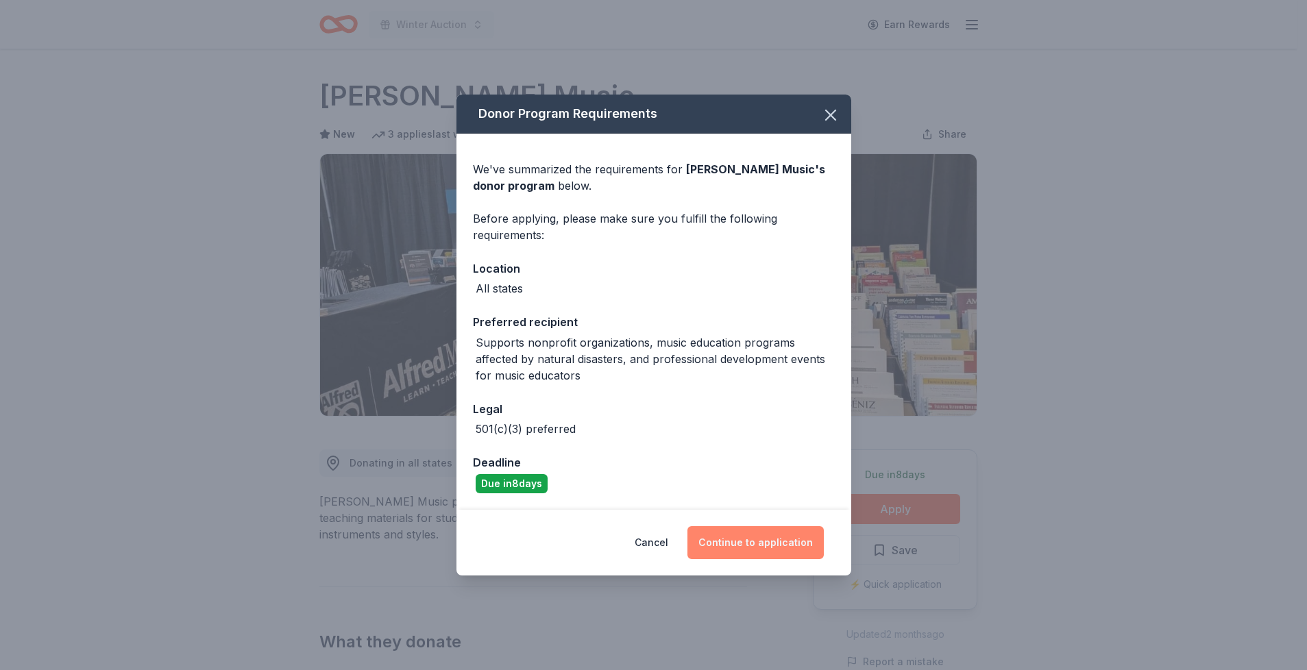
click at [757, 535] on button "Continue to application" at bounding box center [756, 542] width 136 height 33
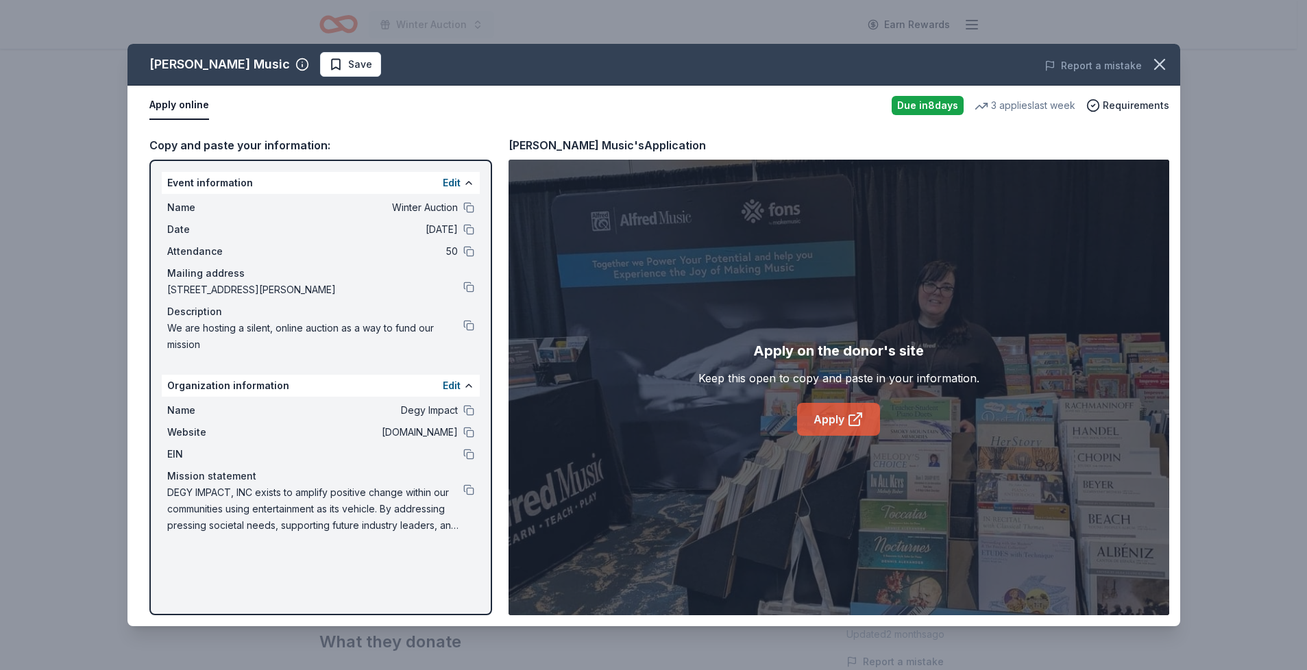
click at [809, 412] on link "Apply" at bounding box center [838, 419] width 83 height 33
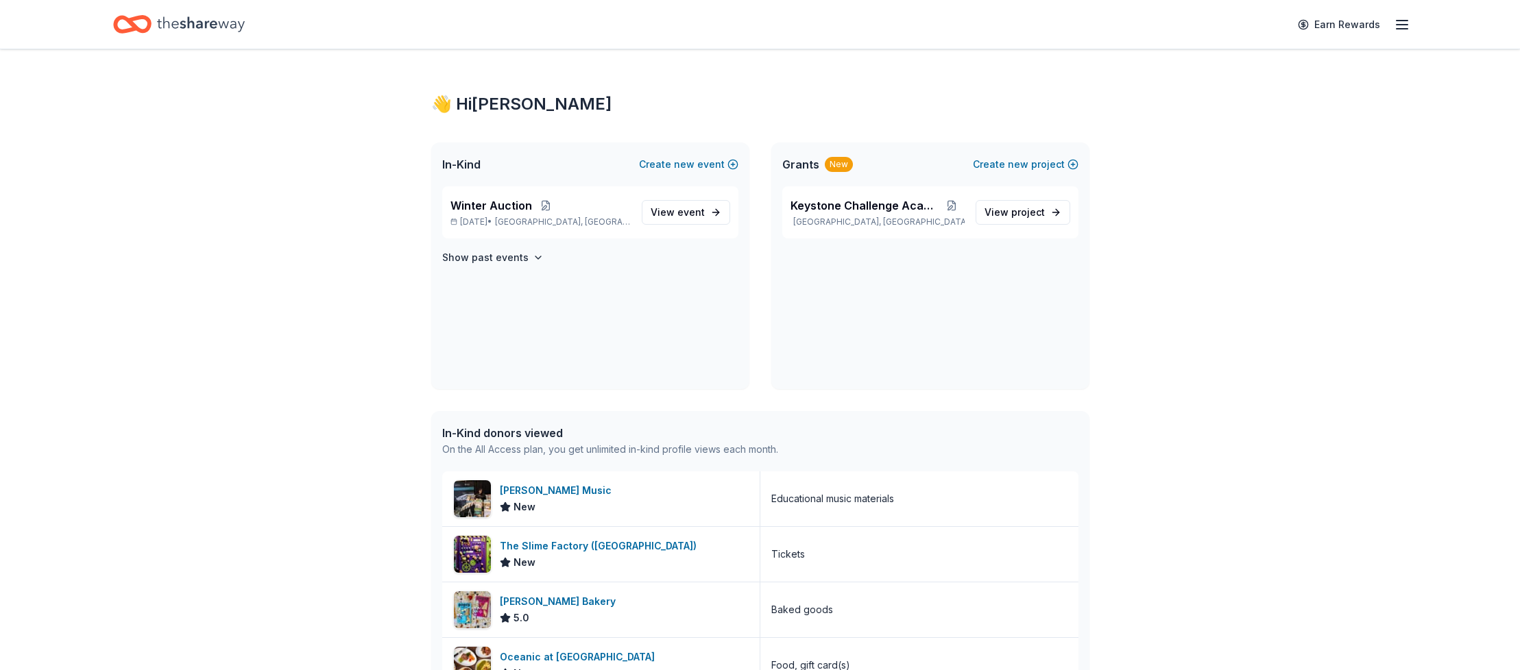
click at [198, 21] on icon "Home" at bounding box center [201, 23] width 88 height 15
click at [1032, 219] on span "View project" at bounding box center [1014, 212] width 60 height 16
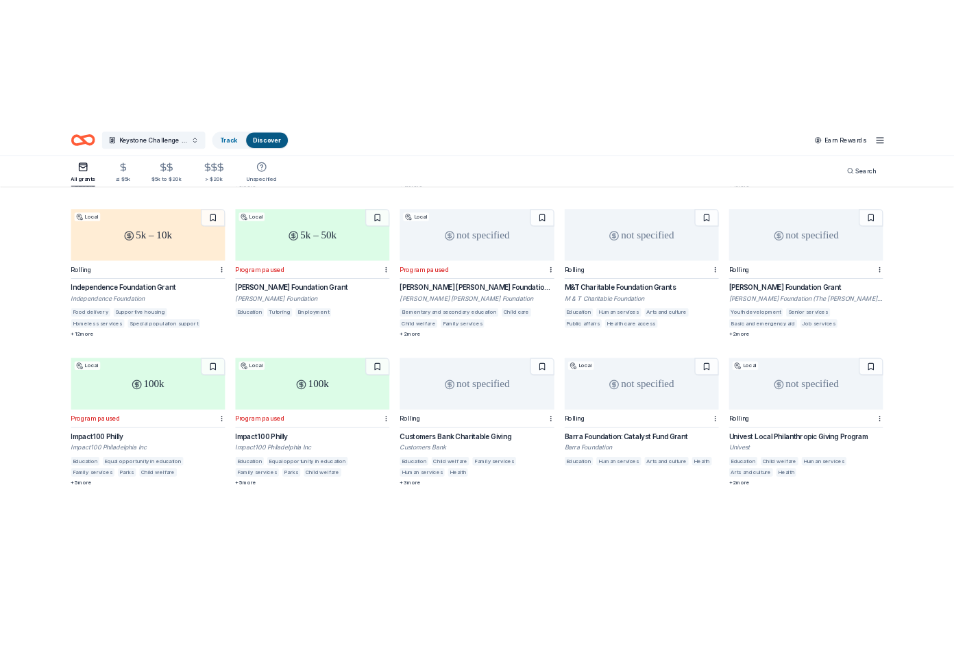
scroll to position [330, 0]
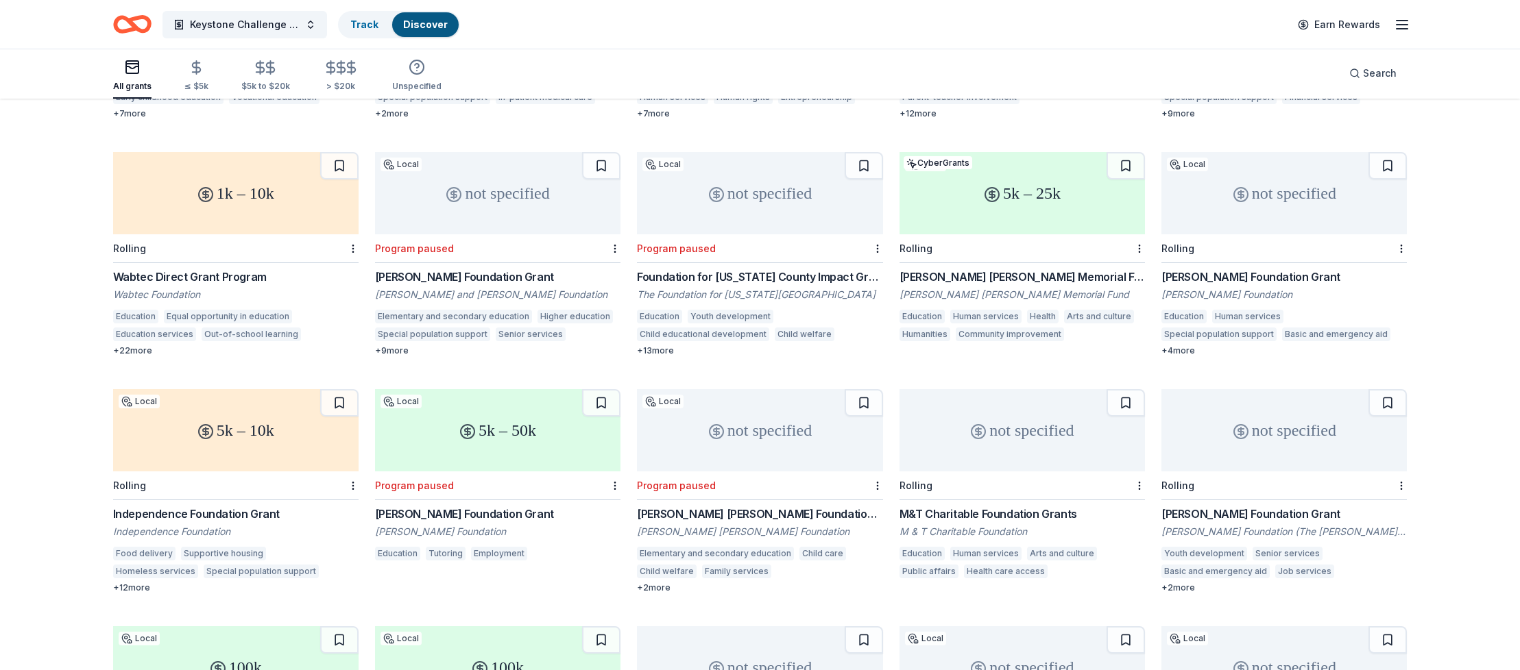
click at [993, 269] on div "[PERSON_NAME] [PERSON_NAME] Memorial Fund Grant" at bounding box center [1021, 277] width 245 height 16
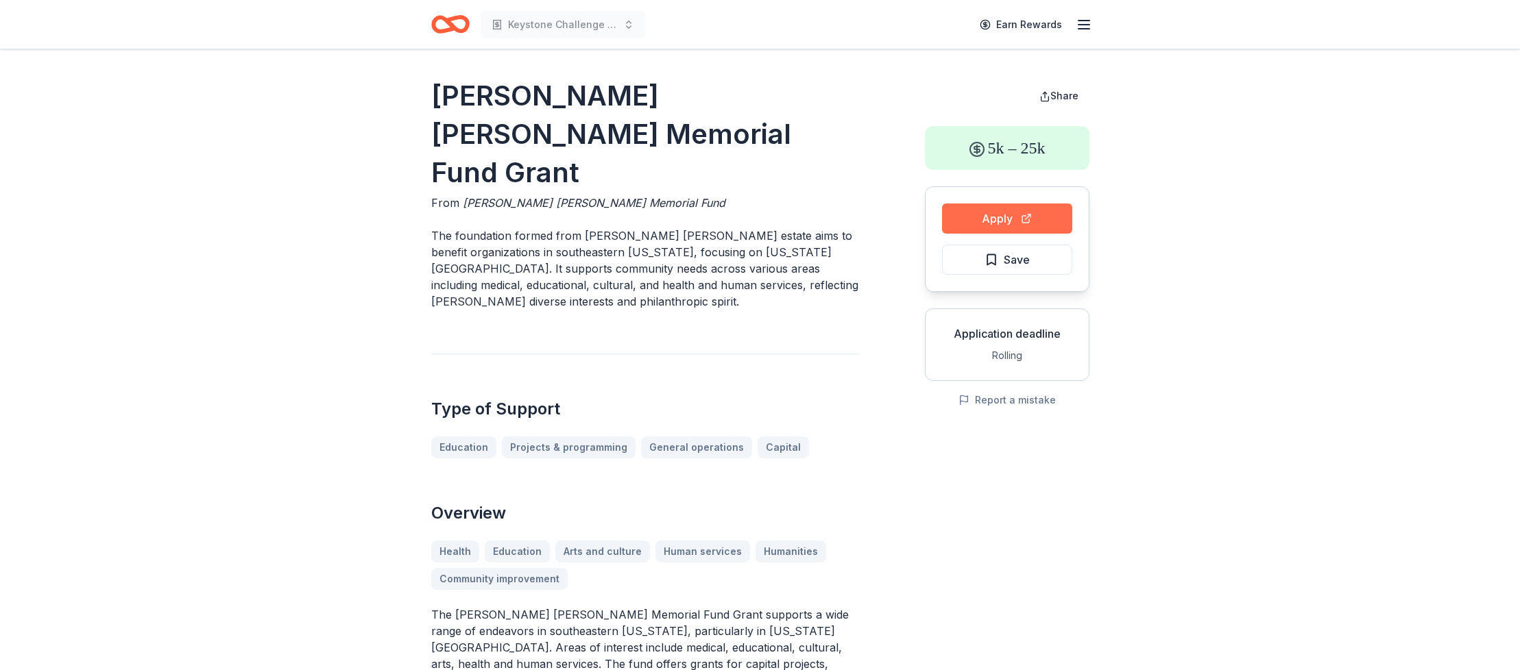
click at [998, 226] on button "Apply" at bounding box center [1007, 219] width 130 height 30
click at [990, 214] on button "Apply" at bounding box center [1007, 219] width 130 height 30
click at [1001, 218] on button "Apply" at bounding box center [1007, 219] width 130 height 30
